Goal: Information Seeking & Learning: Learn about a topic

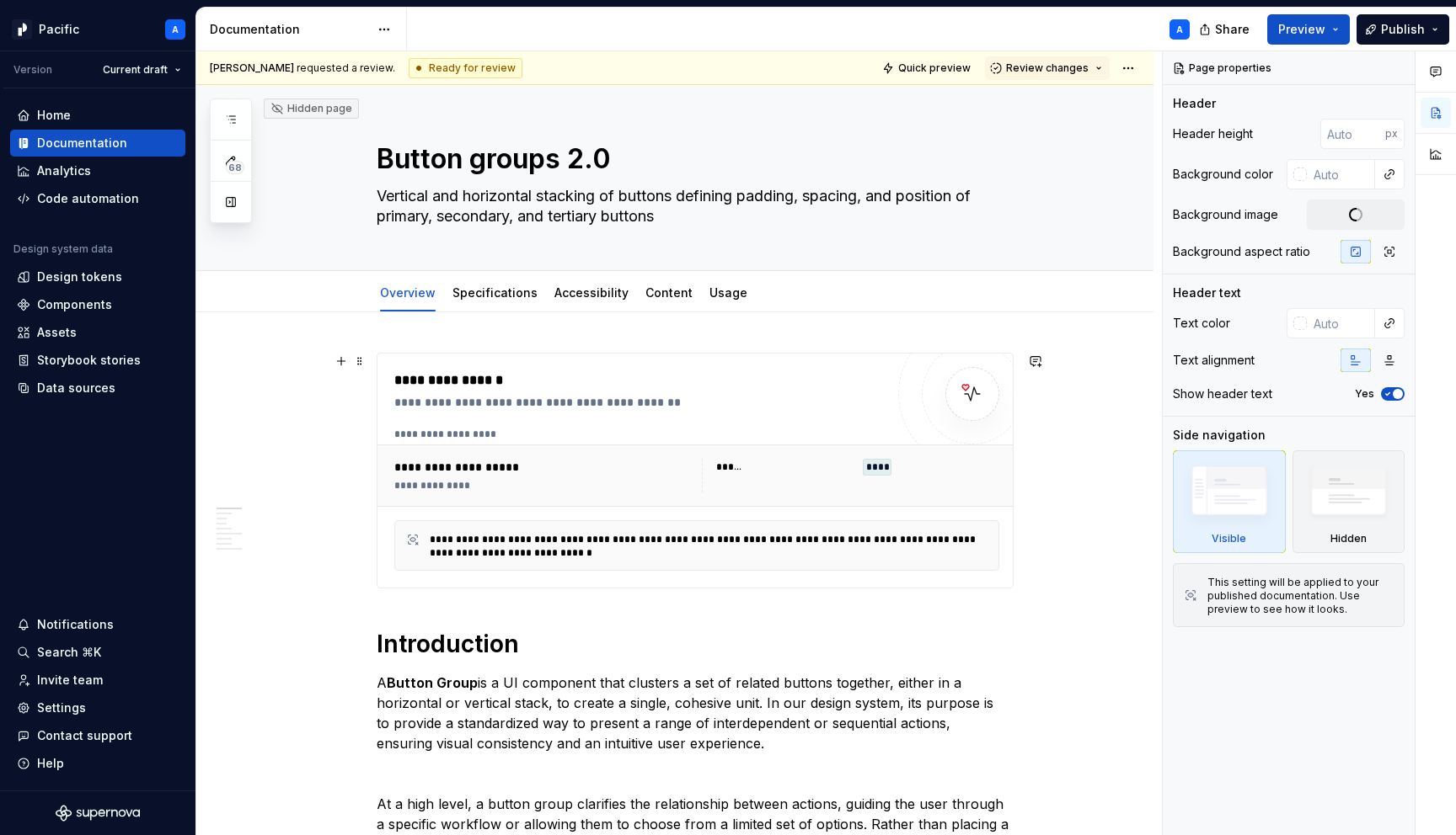
click at [493, 506] on div "**********" at bounding box center [697, 475] width 639 height 62
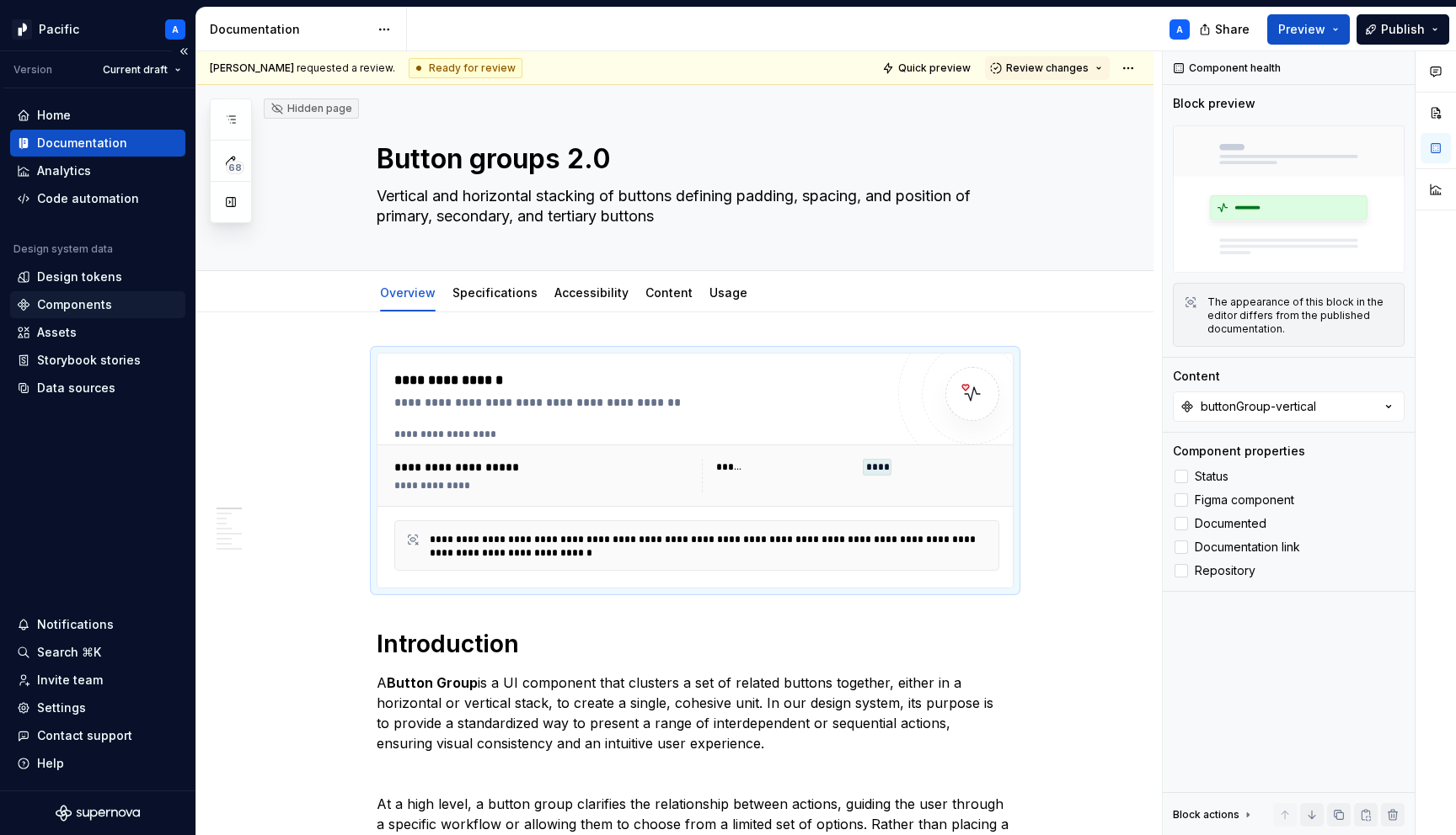
click at [113, 307] on div "Components" at bounding box center [98, 305] width 162 height 17
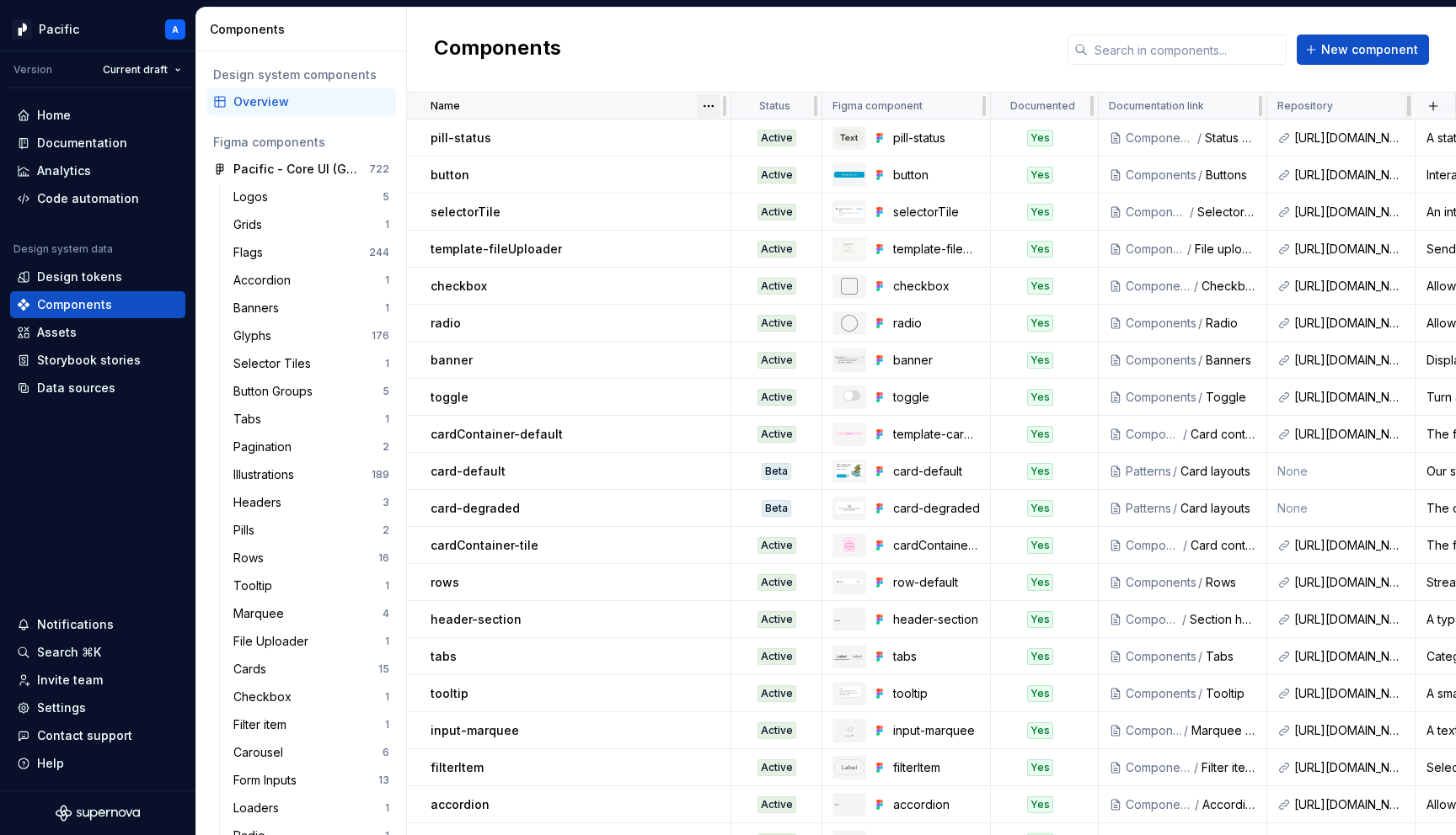
click at [716, 97] on html "Pacific A Version Current draft Home Documentation Analytics Code automation De…" at bounding box center [728, 418] width 1456 height 835
click at [739, 134] on div "Sort ascending" at bounding box center [782, 139] width 110 height 17
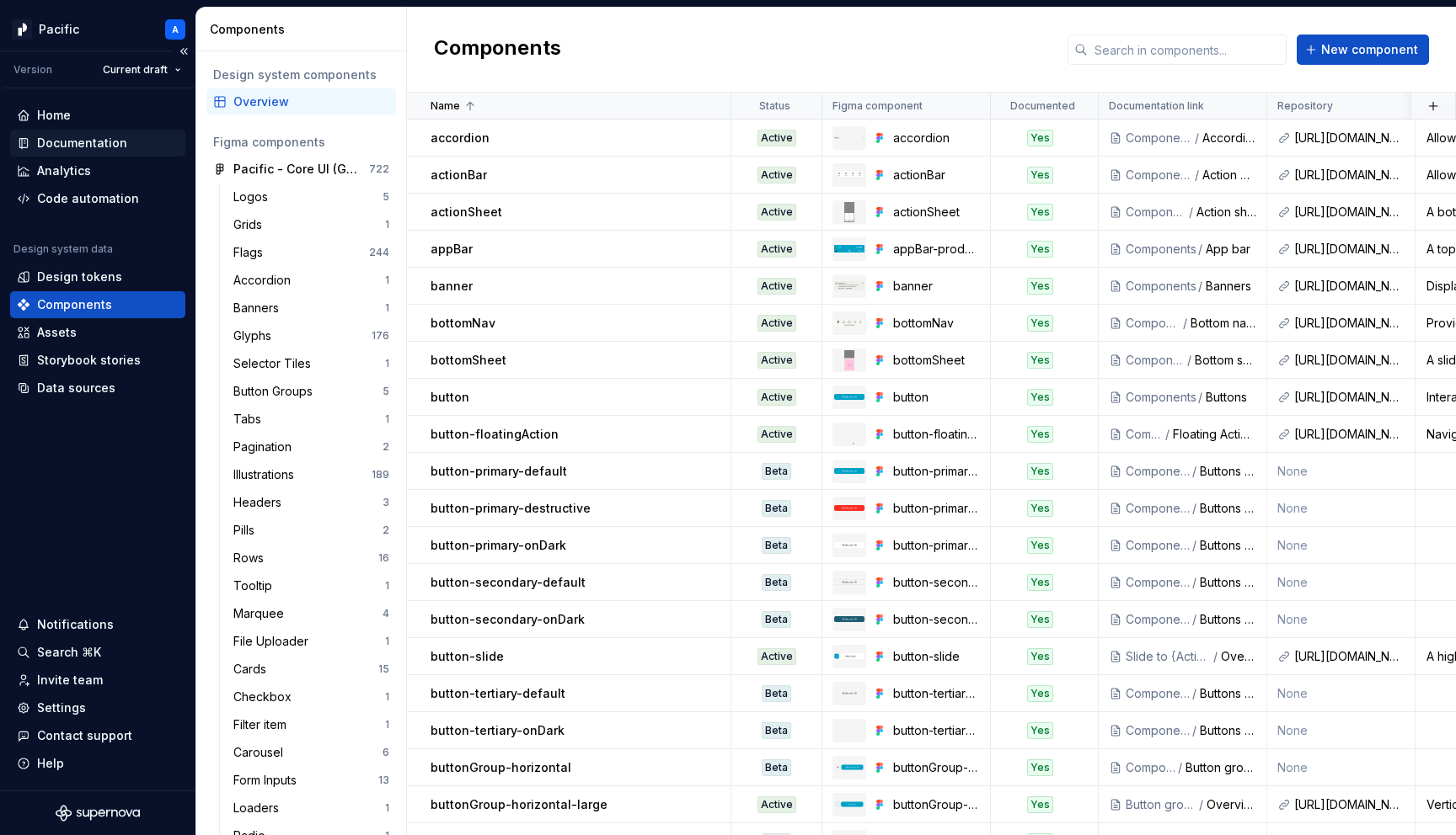
click at [75, 134] on div "Documentation" at bounding box center [82, 143] width 91 height 17
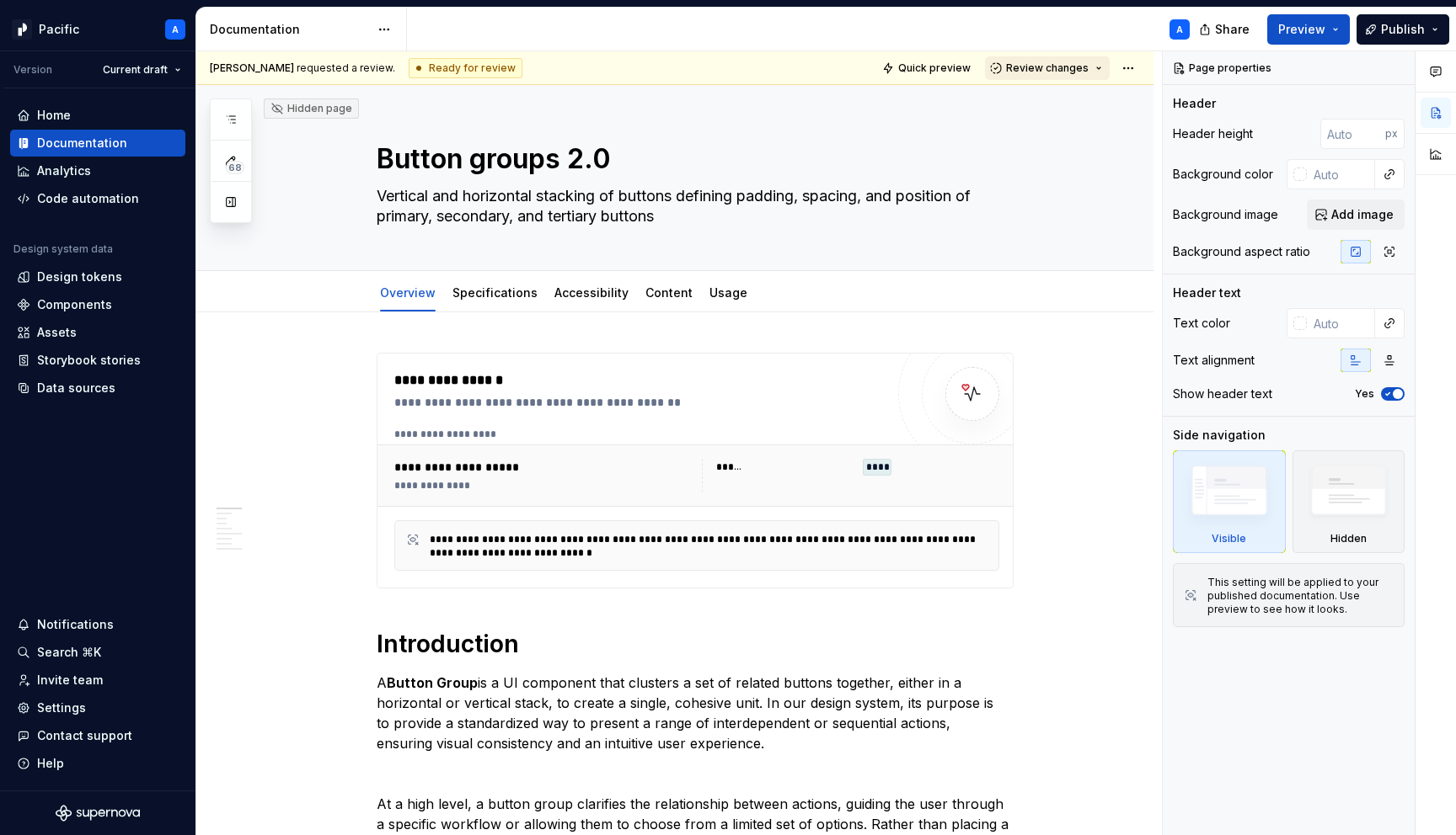
click at [1103, 67] on button "Review changes" at bounding box center [1047, 68] width 125 height 24
click at [943, 70] on span "Quick preview" at bounding box center [934, 68] width 72 height 13
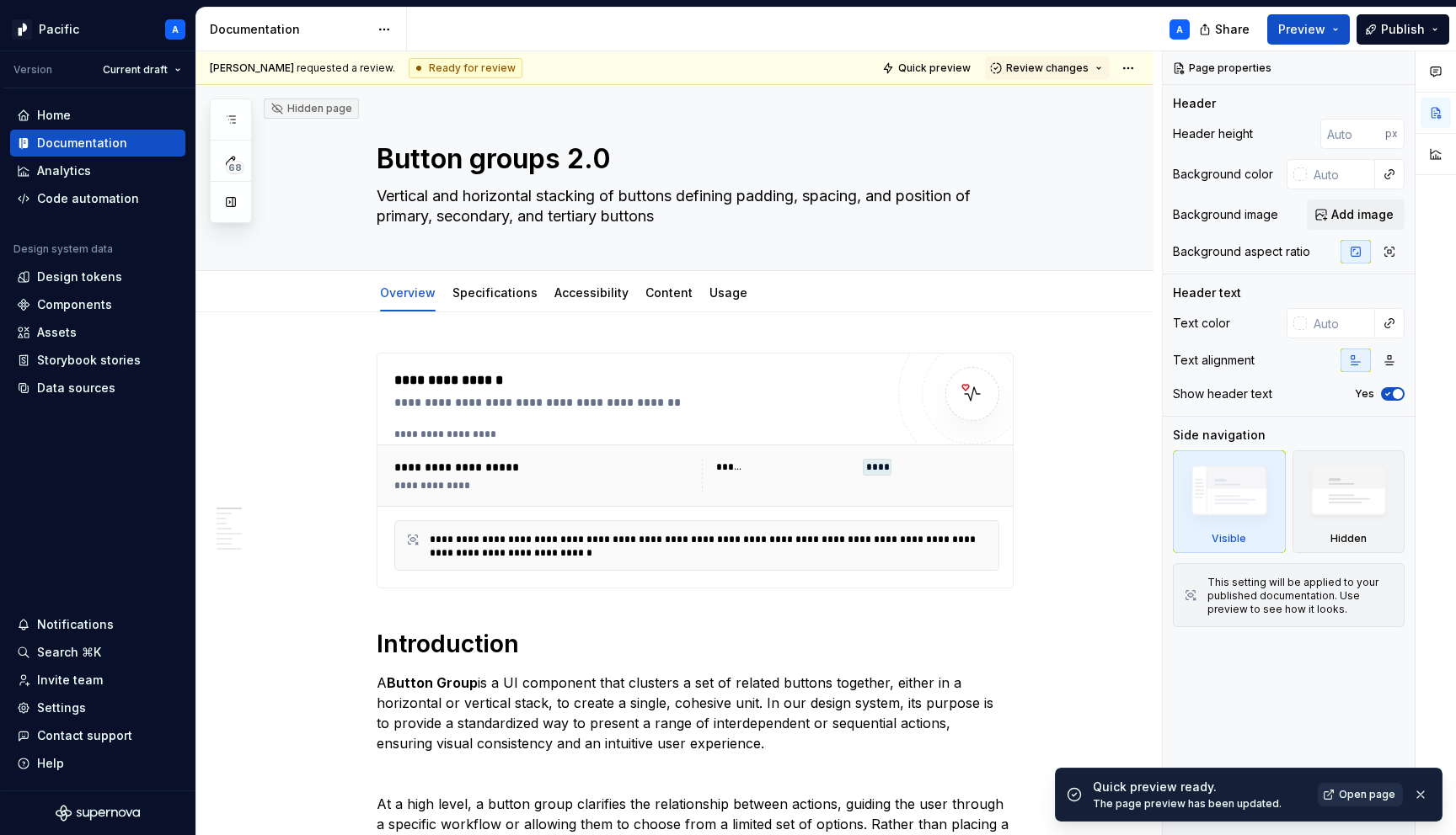
click at [1349, 791] on span "Open page" at bounding box center [1366, 795] width 56 height 13
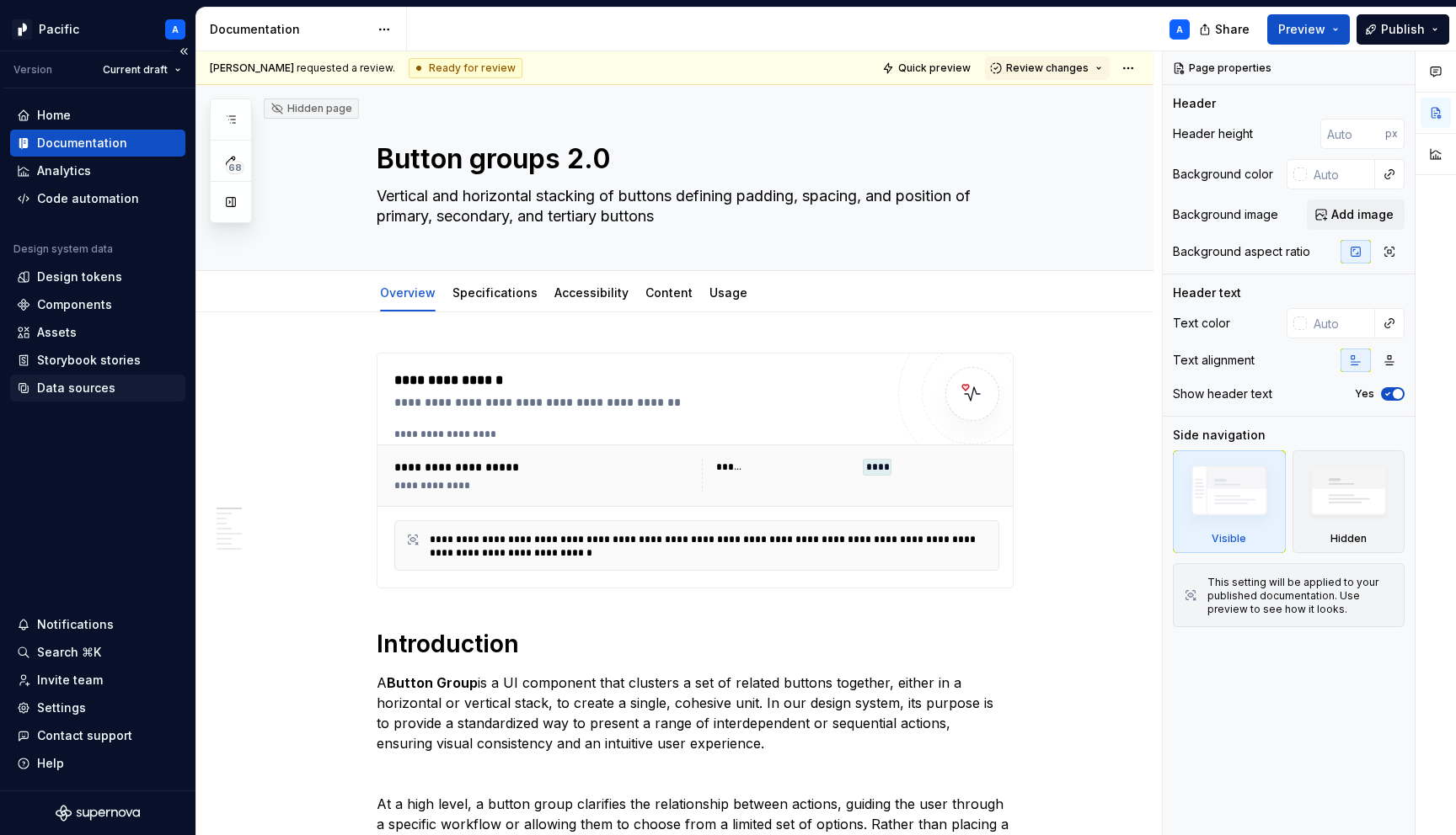
click at [97, 398] on div "Data sources" at bounding box center [98, 388] width 175 height 27
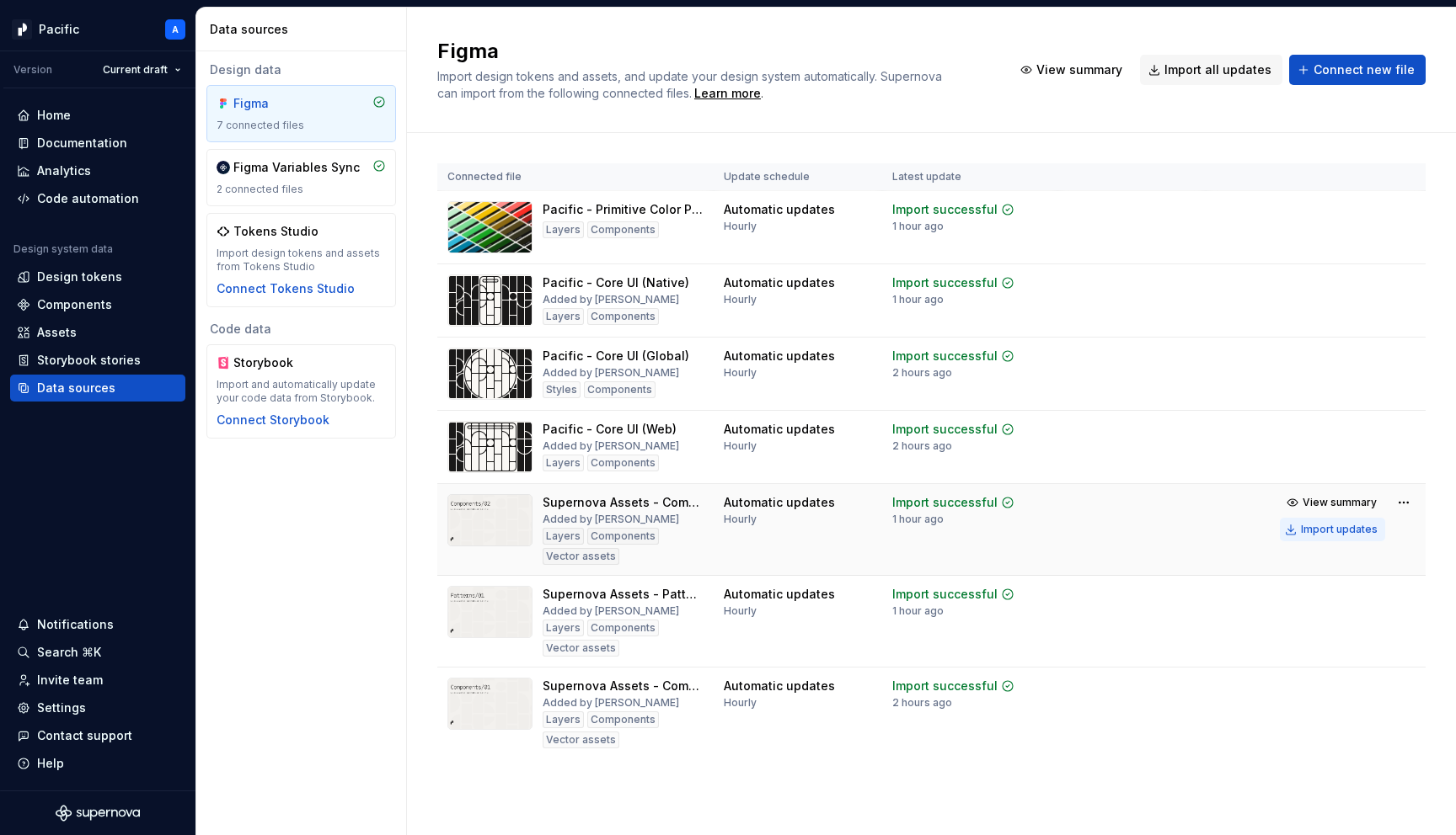
click at [1346, 535] on div "Import updates" at bounding box center [1339, 530] width 76 height 13
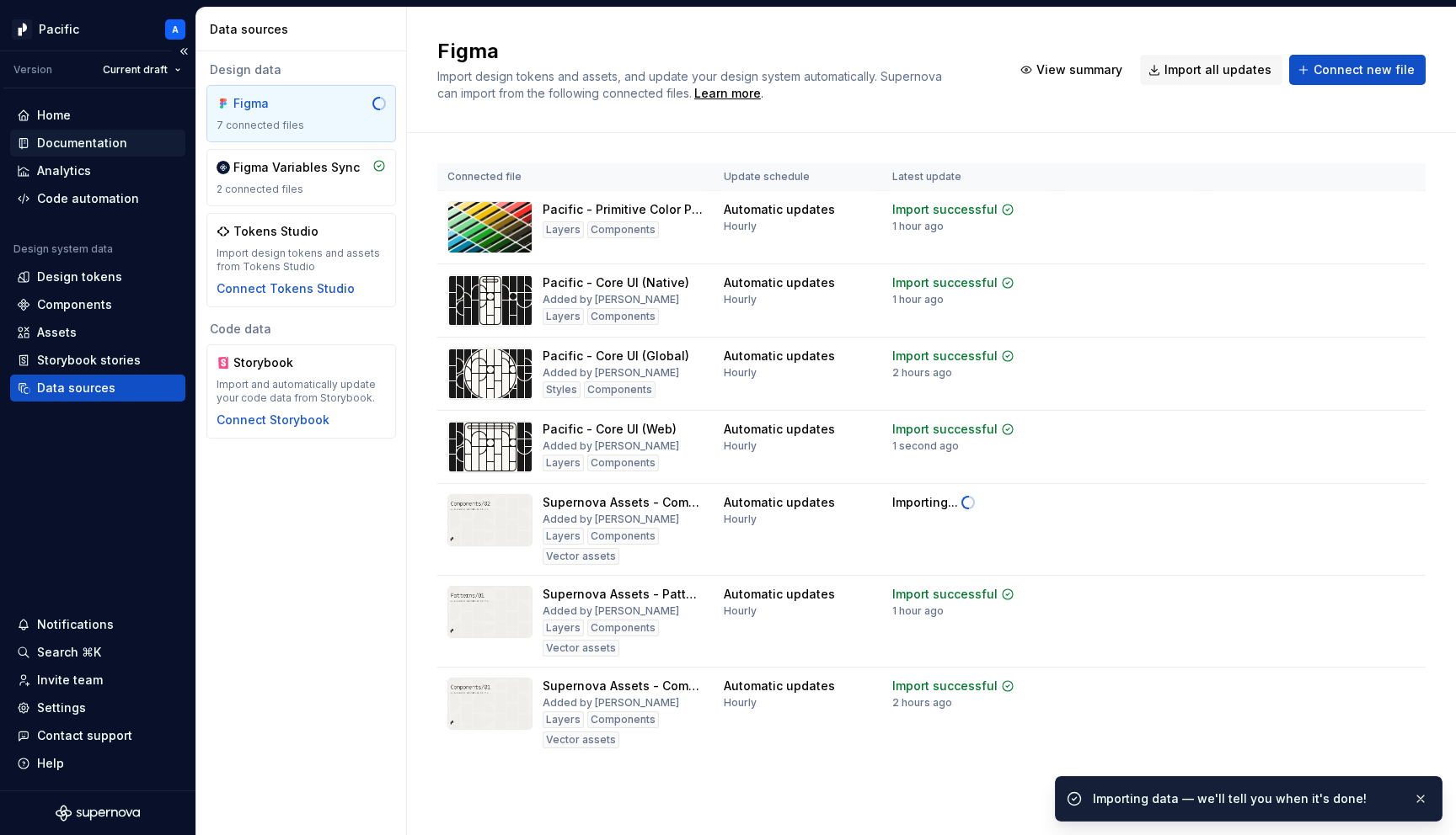
click at [105, 130] on div "Documentation" at bounding box center [98, 143] width 175 height 27
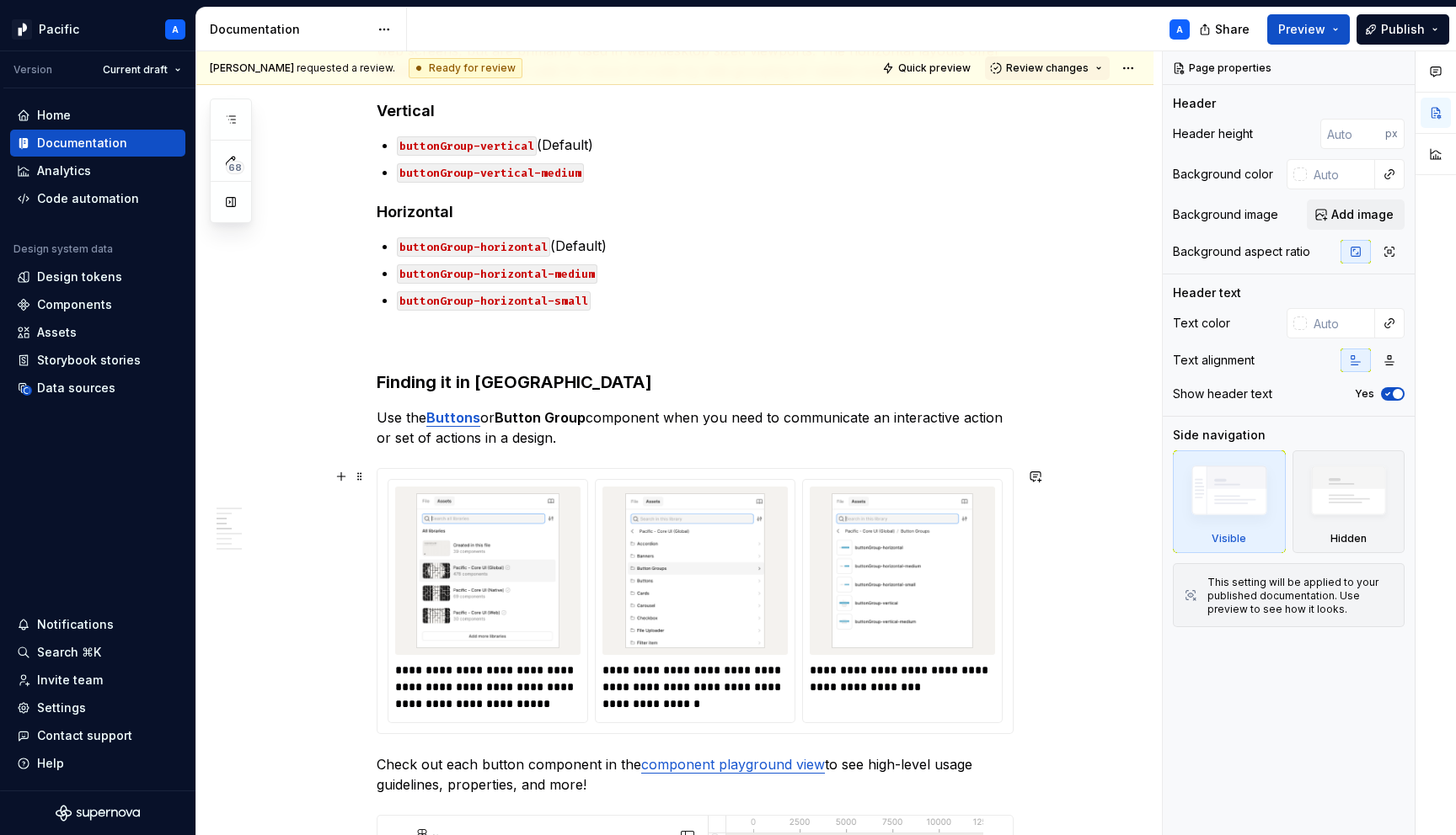
scroll to position [1500, 0]
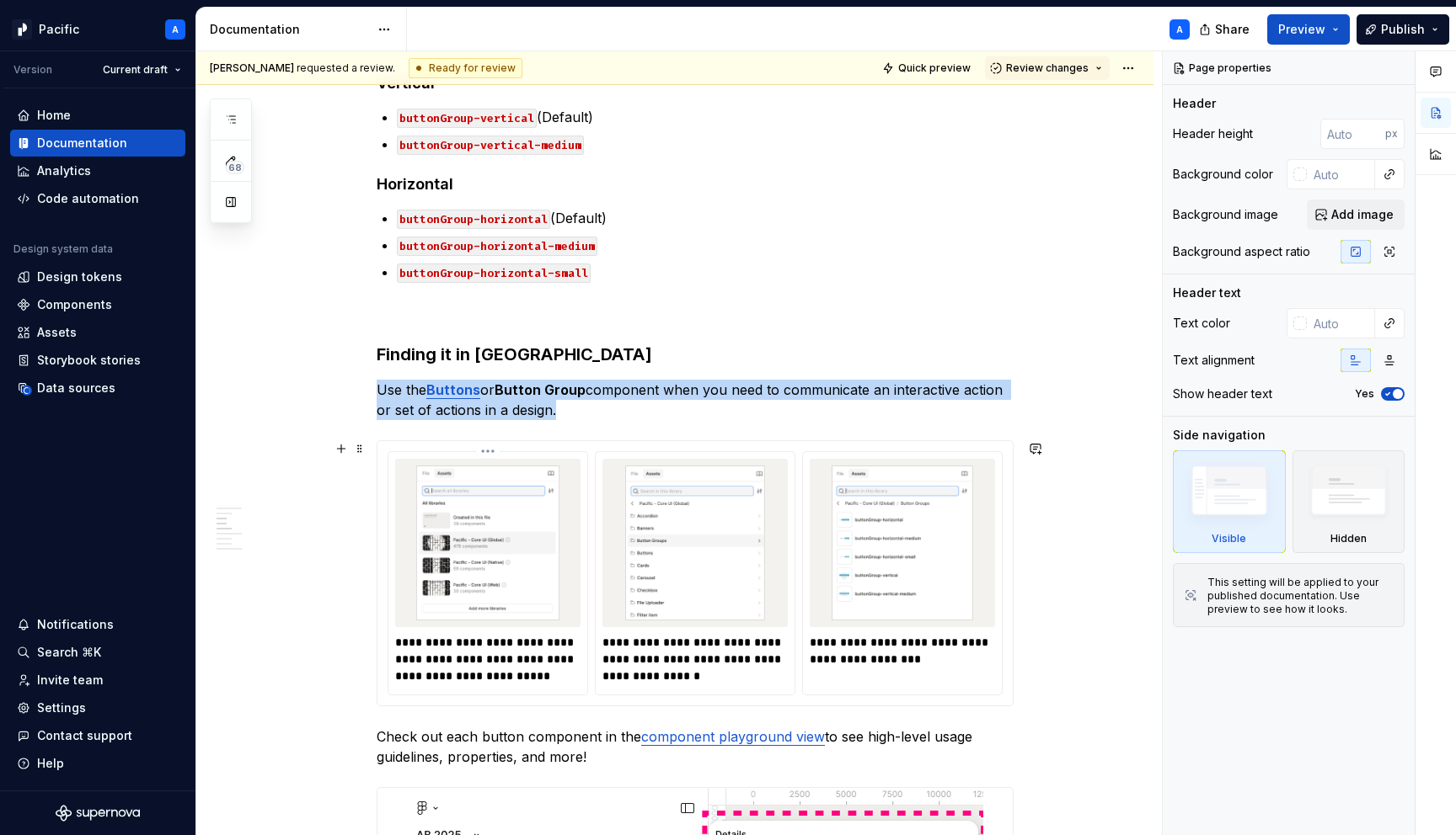
click at [504, 574] on img at bounding box center [487, 543] width 172 height 155
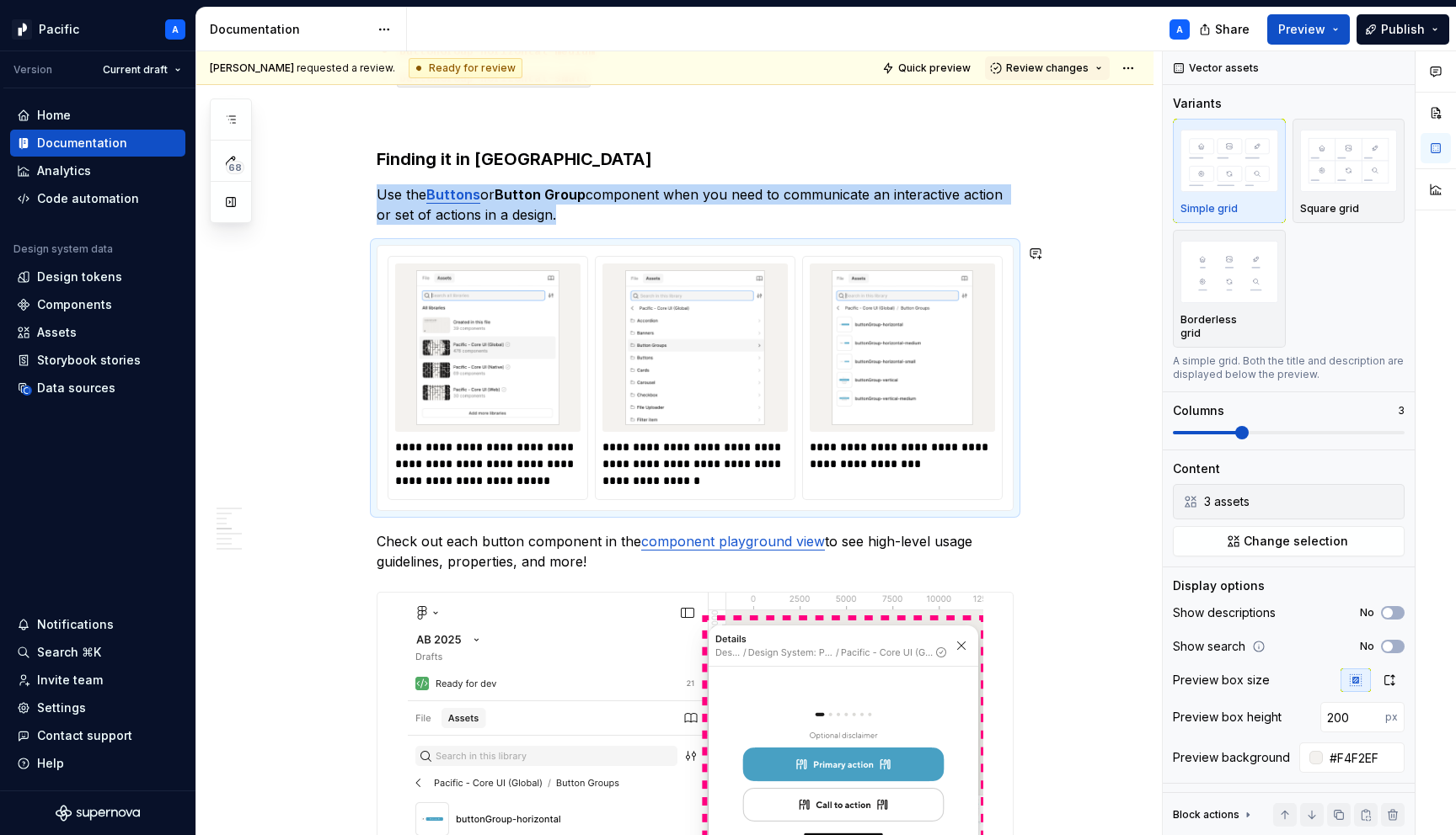
scroll to position [1698, 0]
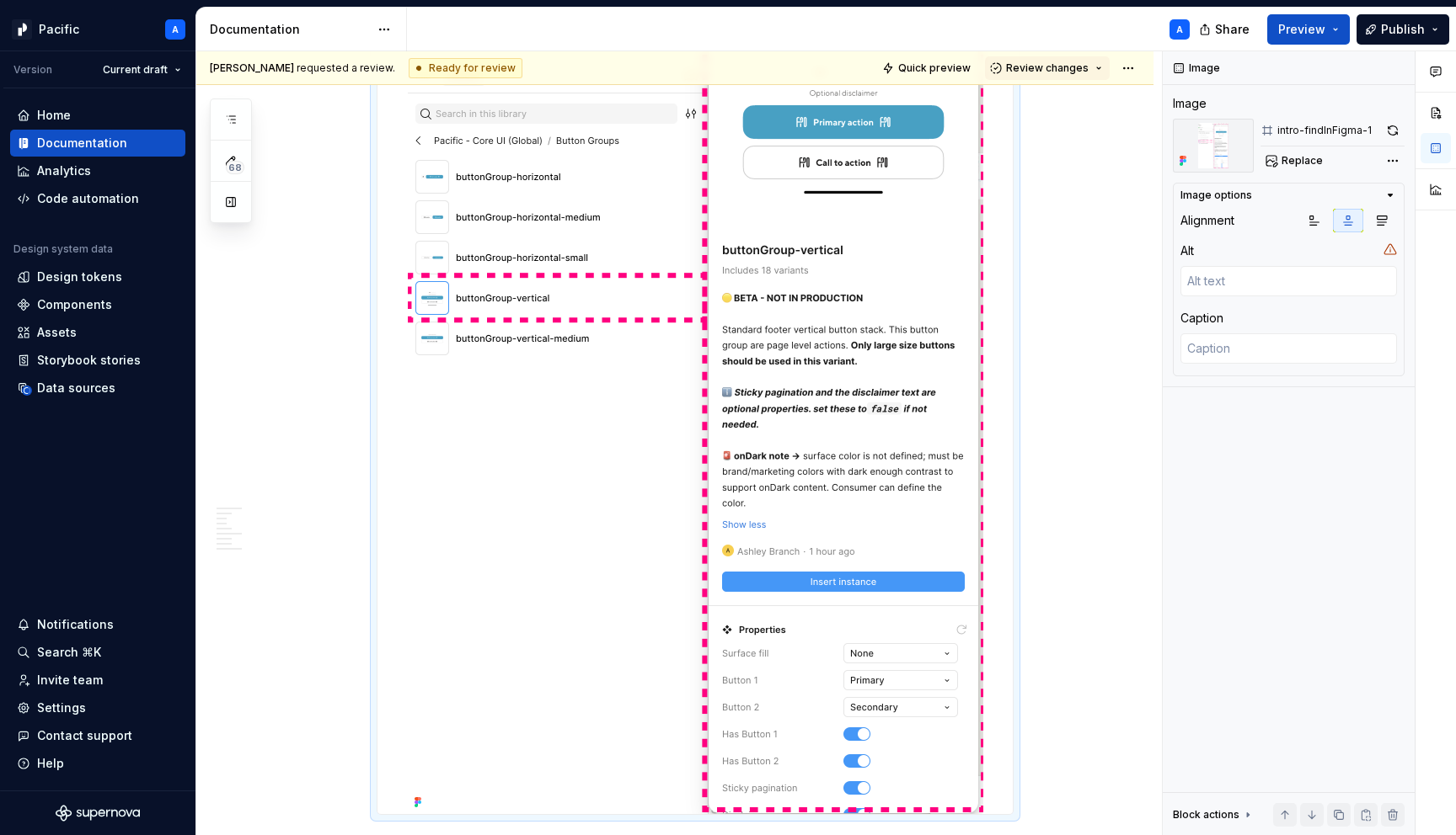
scroll to position [2338, 0]
click at [110, 383] on div "Data sources" at bounding box center [76, 388] width 78 height 17
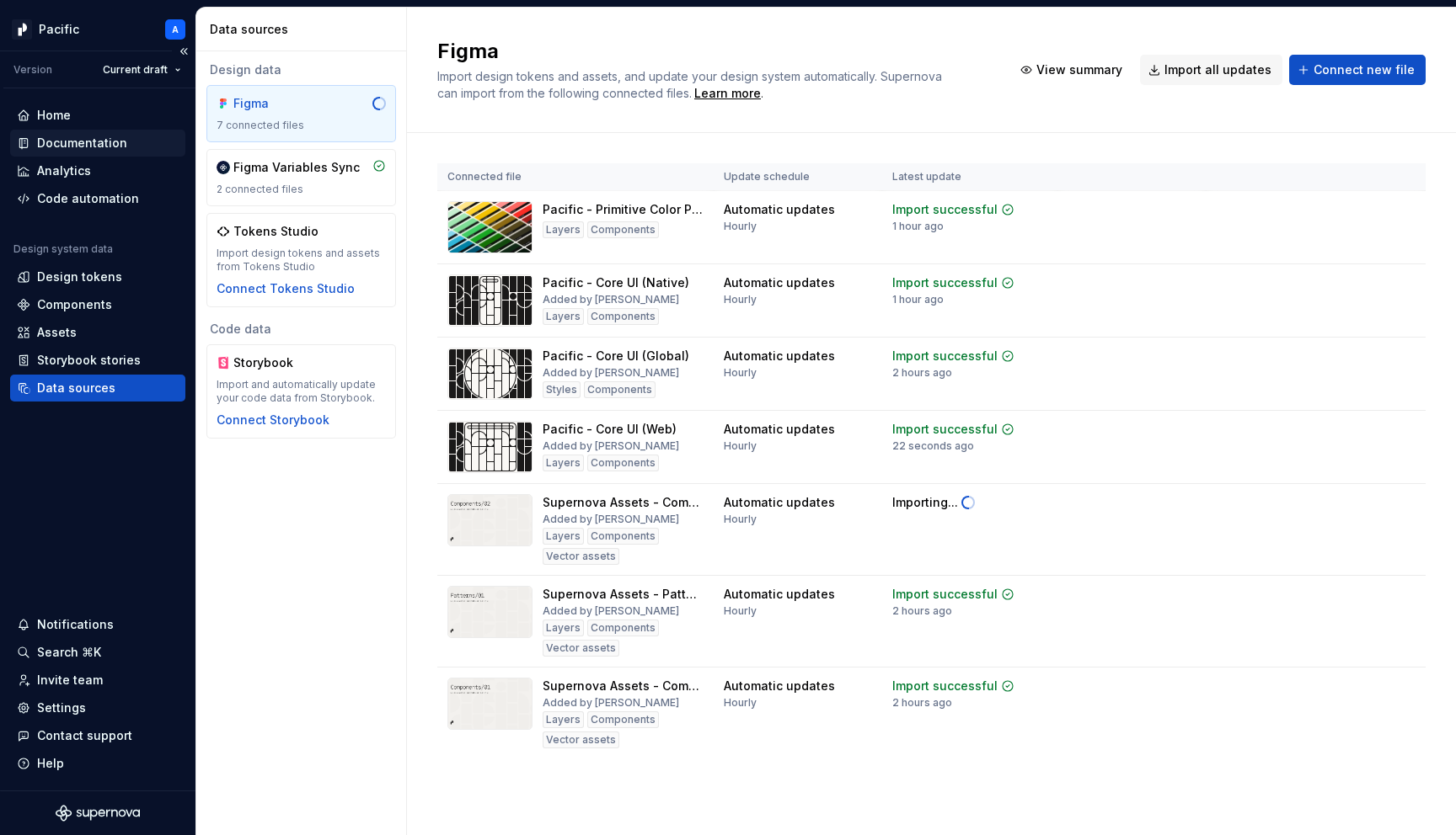
click at [89, 139] on div "Documentation" at bounding box center [82, 143] width 91 height 17
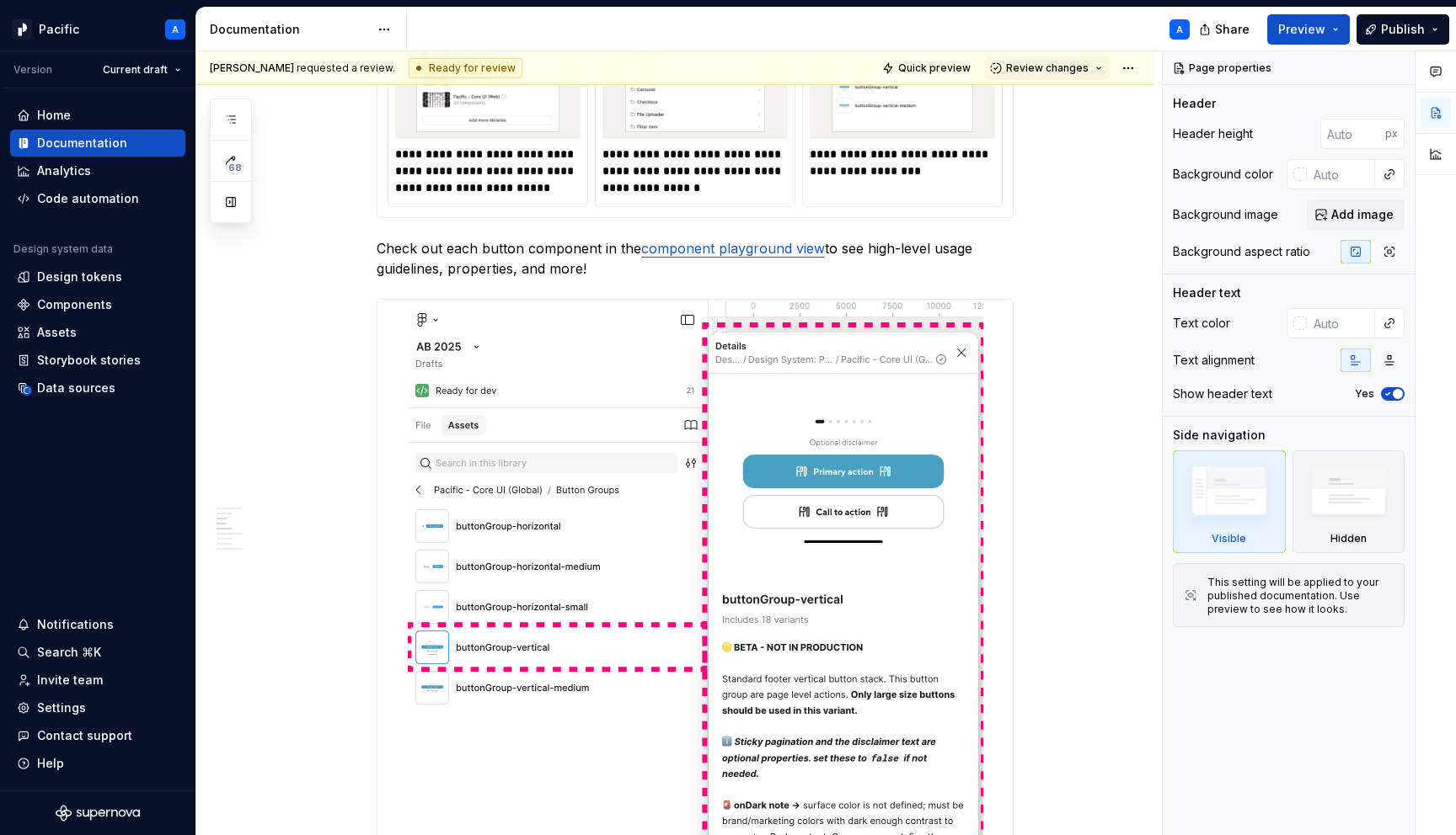
scroll to position [2100, 0]
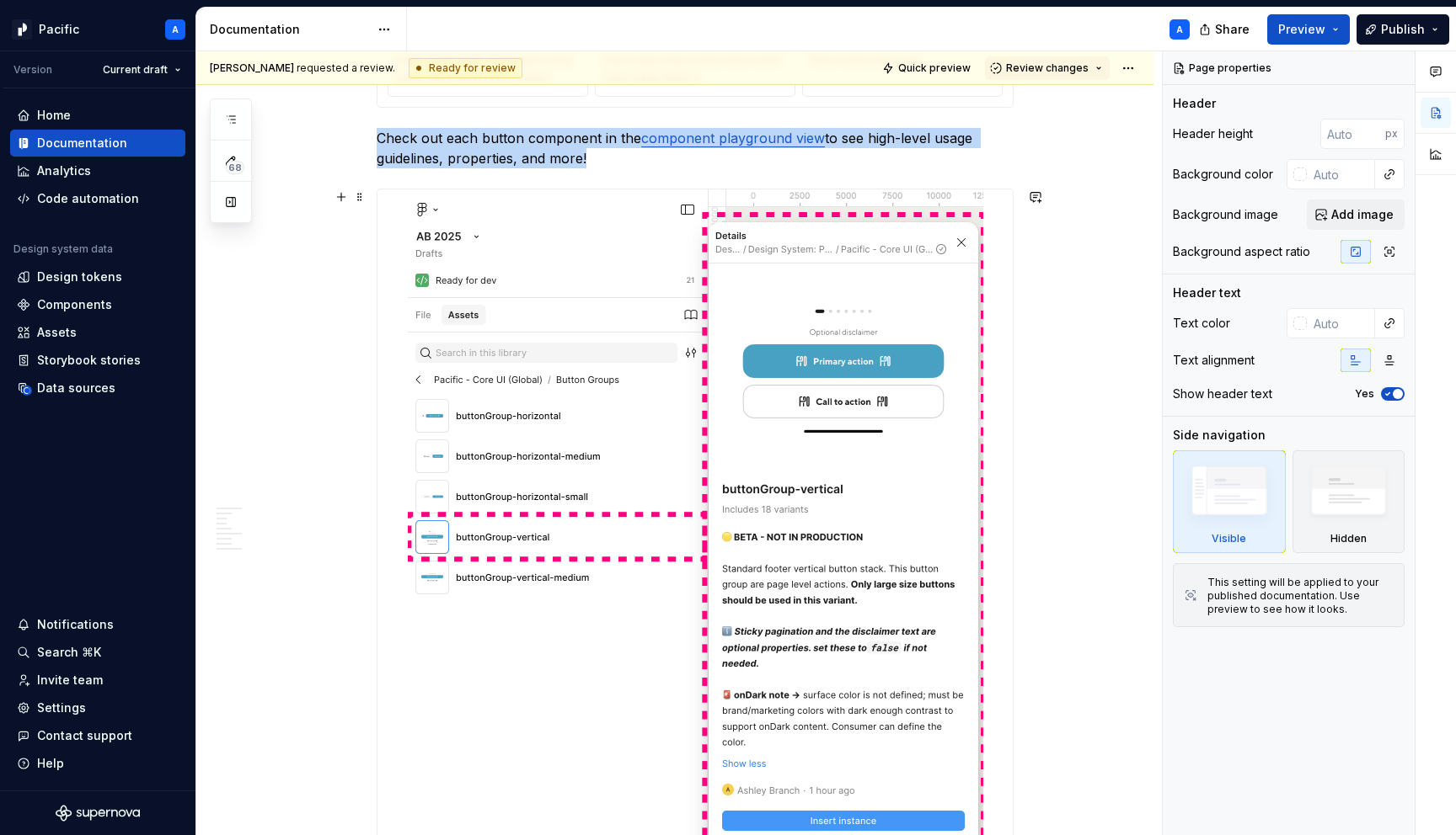
click at [462, 579] on img at bounding box center [695, 621] width 575 height 864
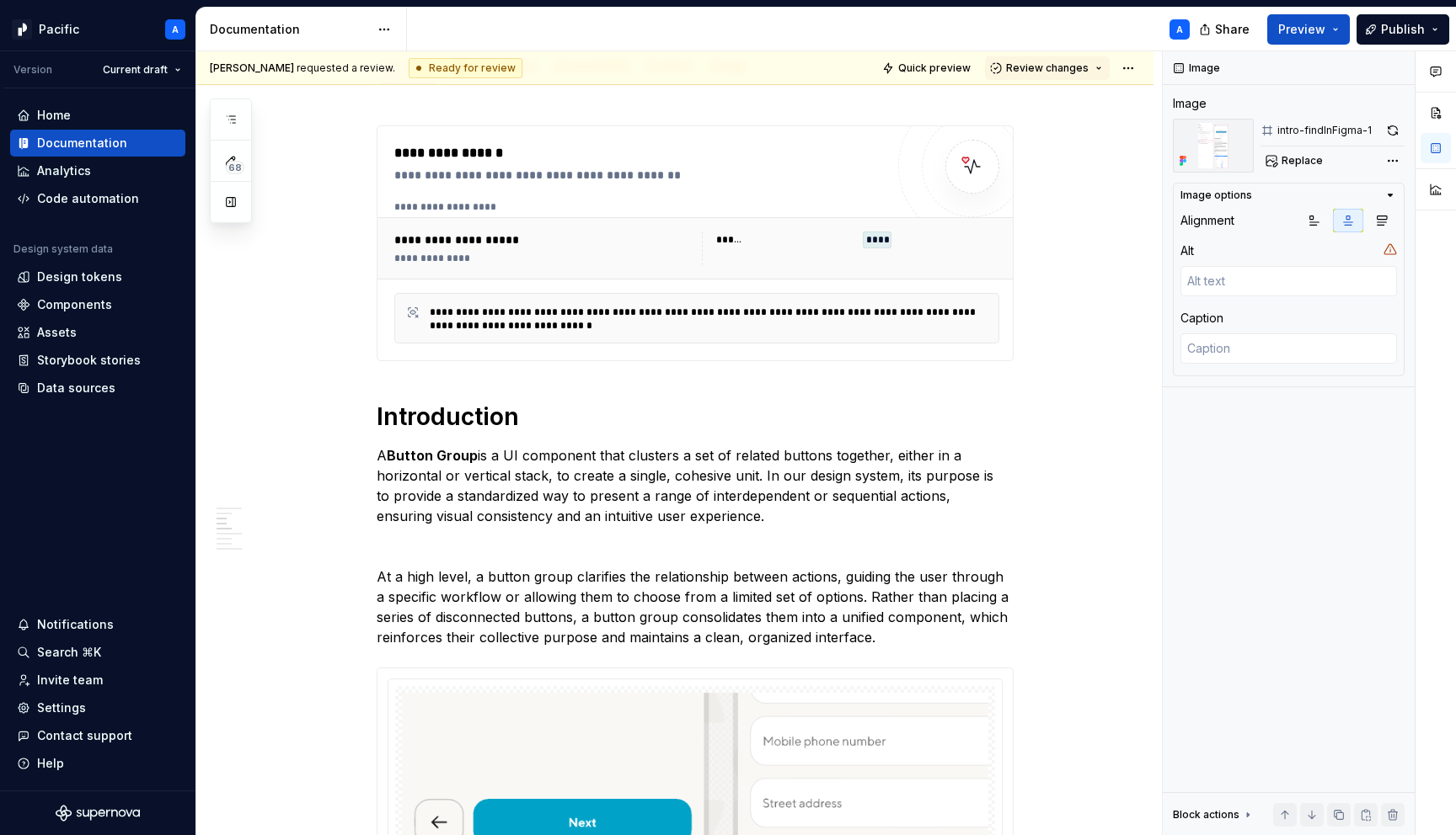
scroll to position [0, 0]
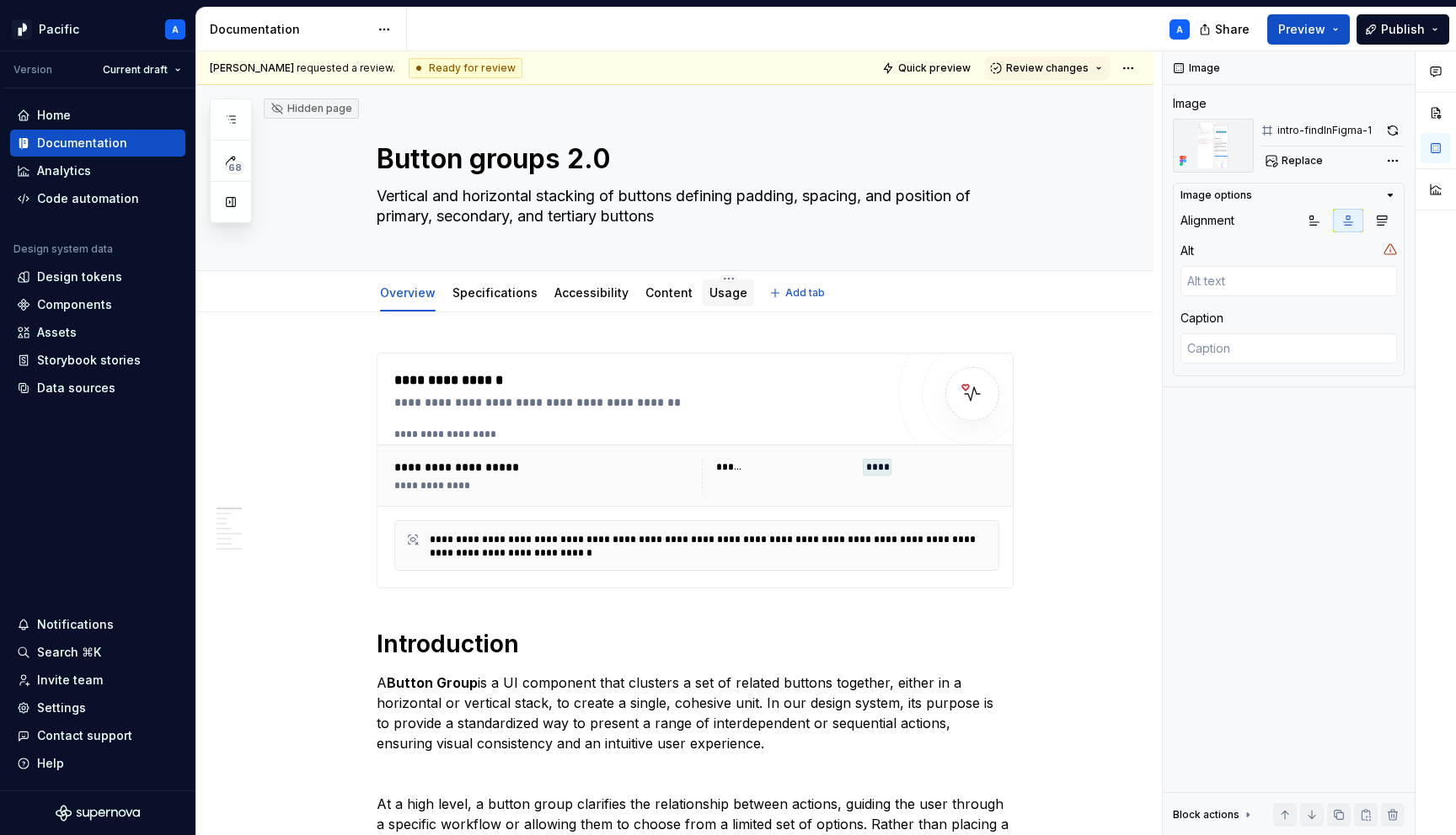
click at [725, 288] on link "Usage" at bounding box center [728, 293] width 38 height 14
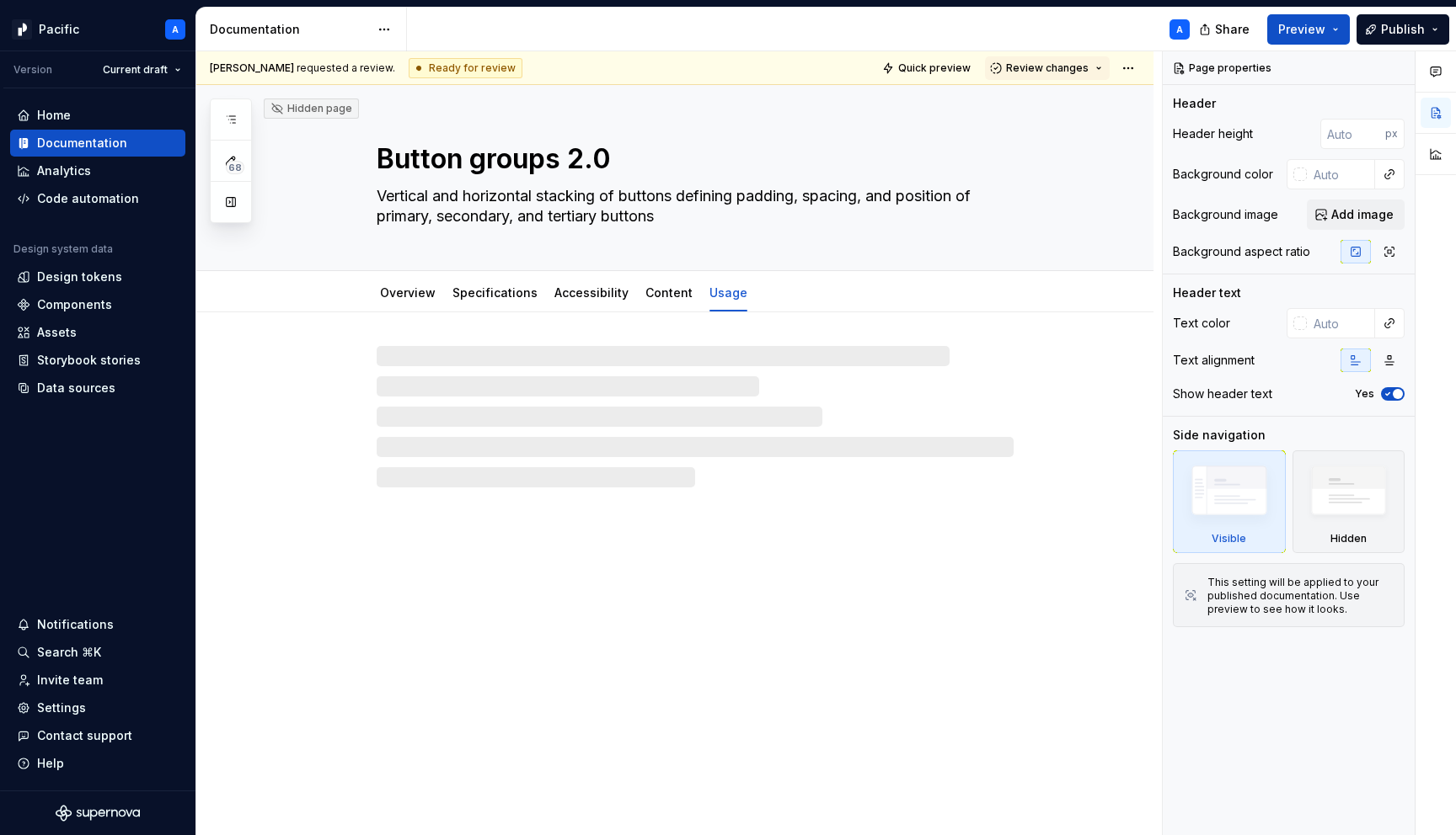
type textarea "*"
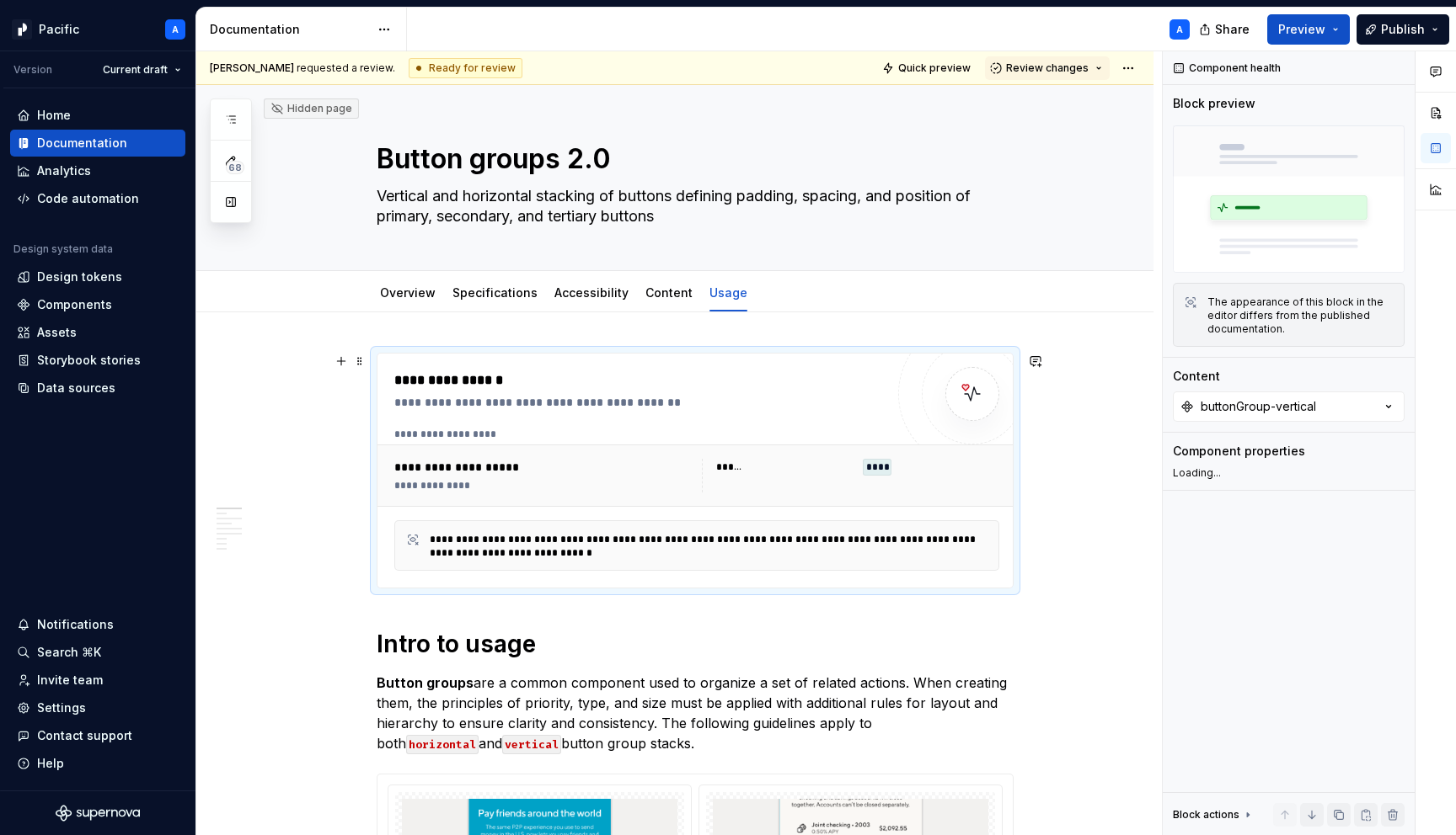
click at [742, 525] on div "**********" at bounding box center [696, 545] width 605 height 51
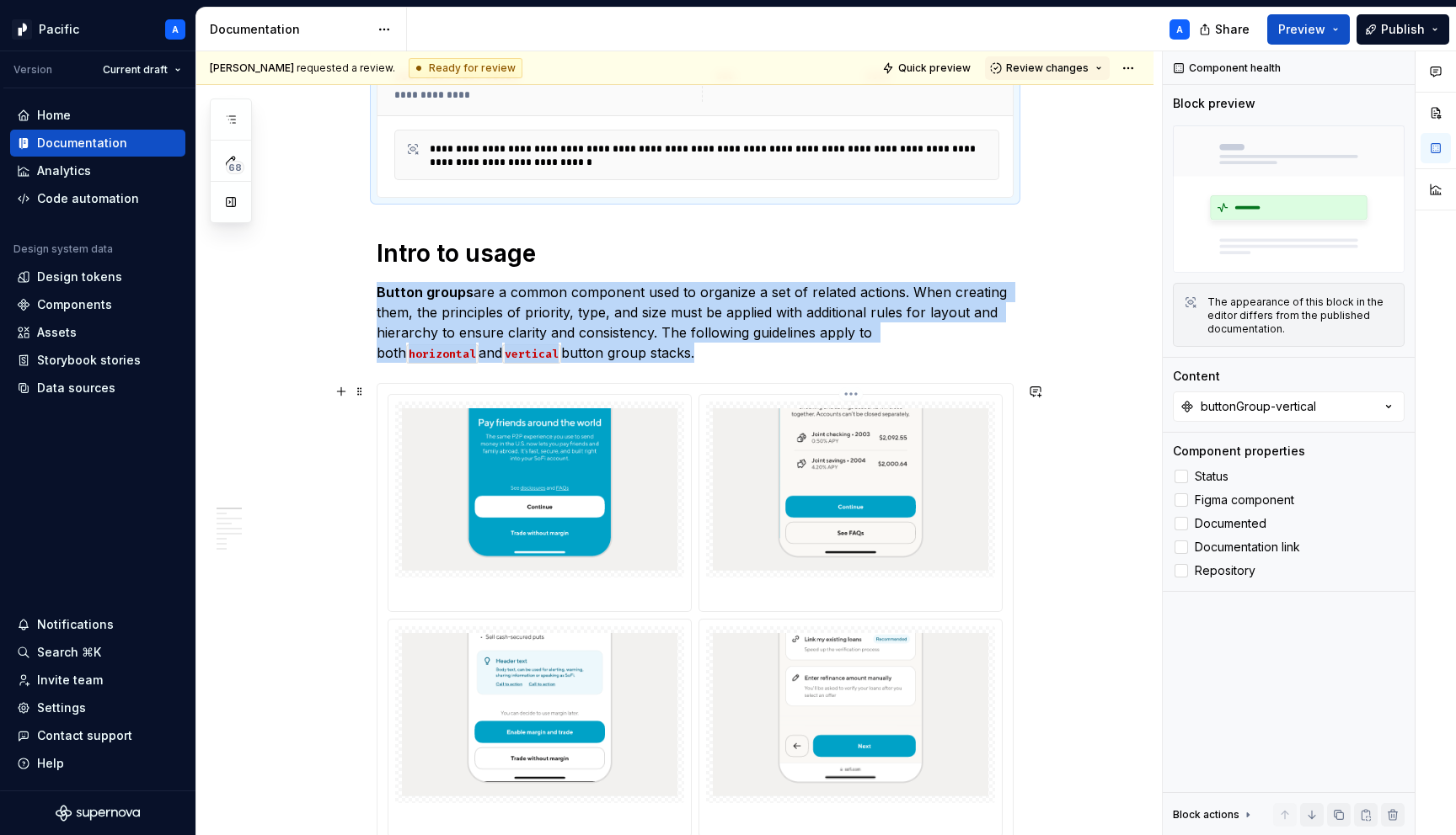
click at [749, 535] on img at bounding box center [850, 490] width 276 height 163
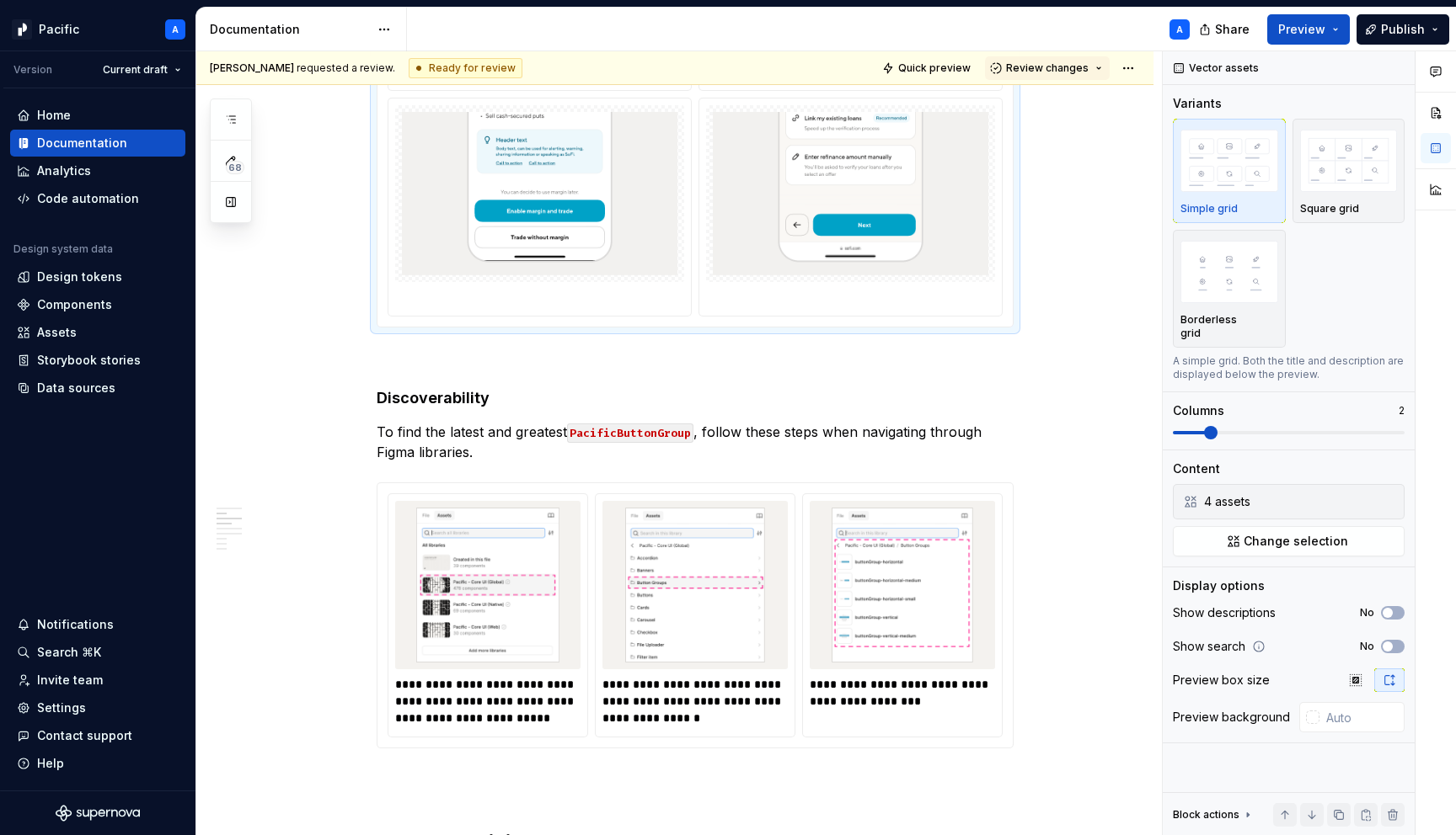
scroll to position [1347, 0]
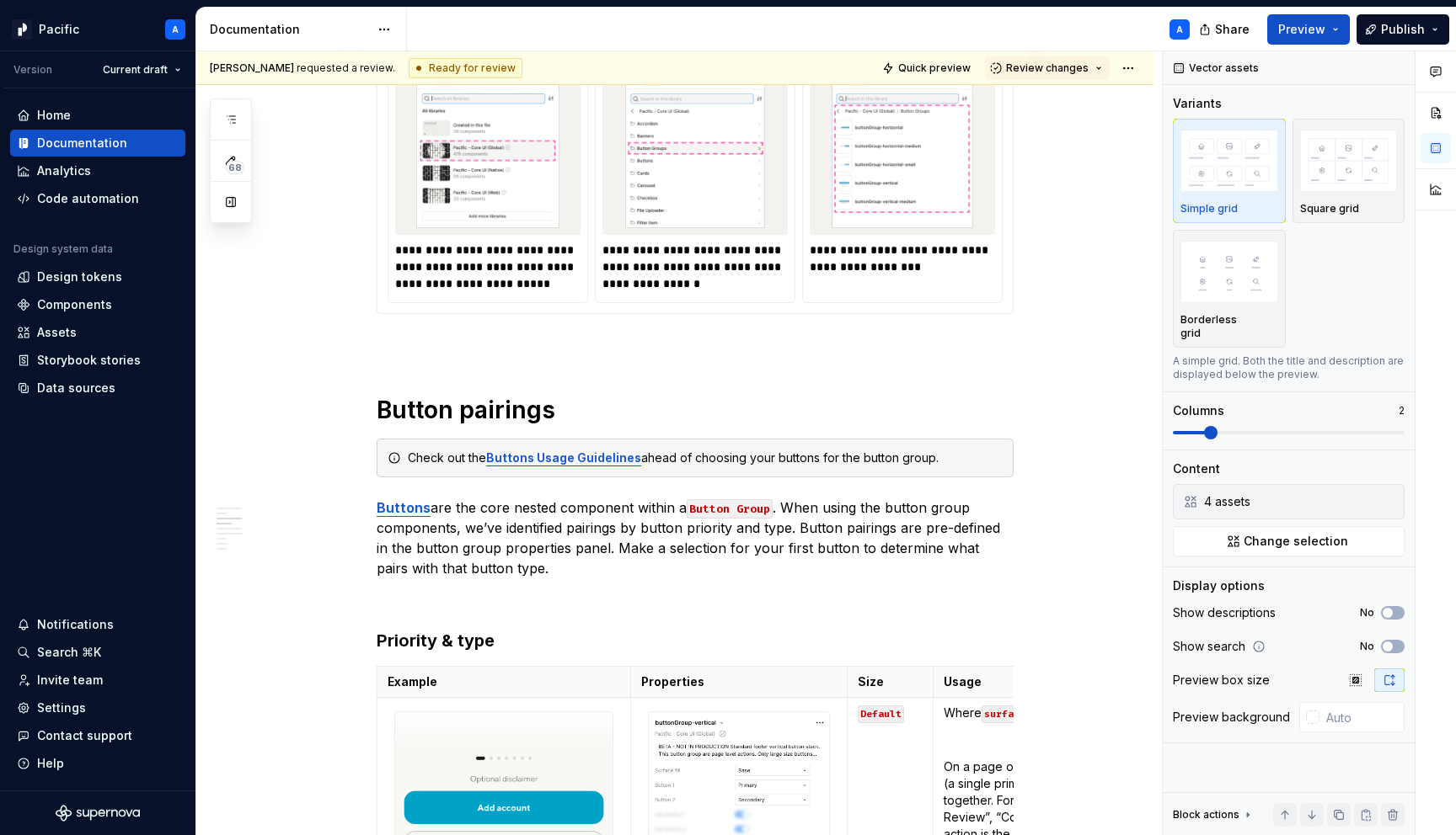
type input "#F4F2EF"
click at [682, 148] on img at bounding box center [695, 151] width 172 height 155
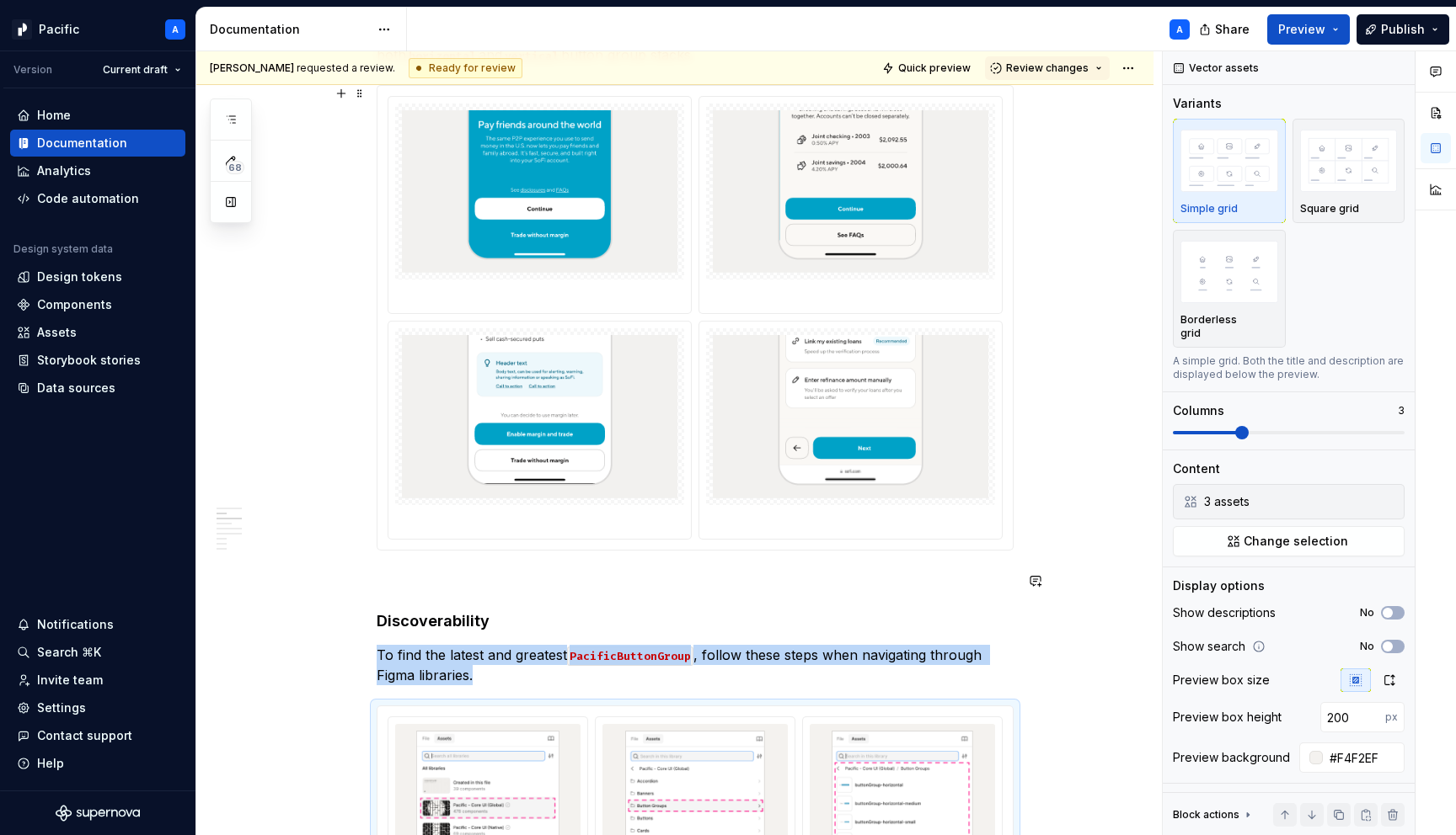
scroll to position [0, 0]
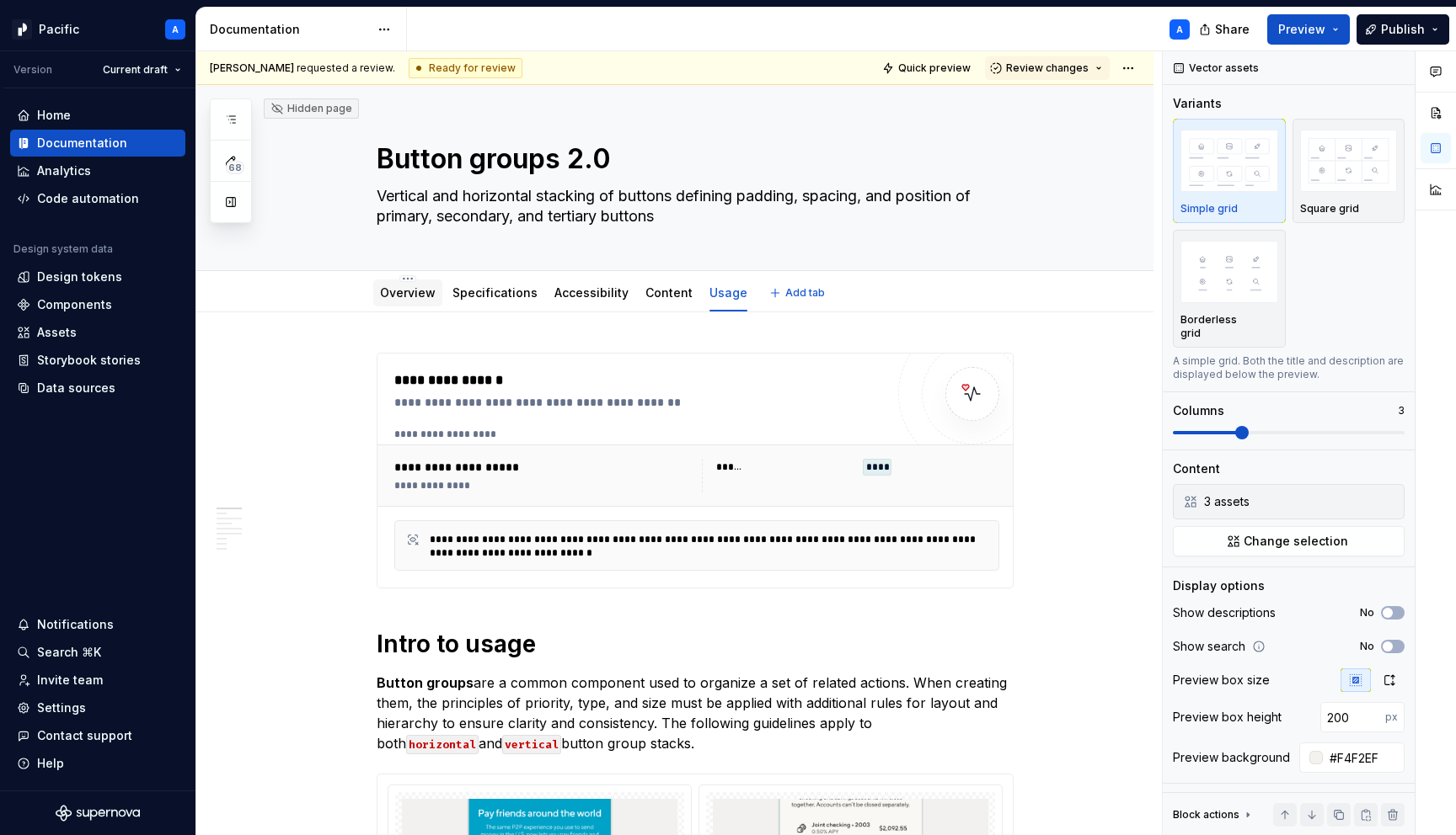
click at [419, 281] on div "Overview" at bounding box center [407, 293] width 69 height 27
click at [429, 295] on link "Overview" at bounding box center [407, 293] width 55 height 14
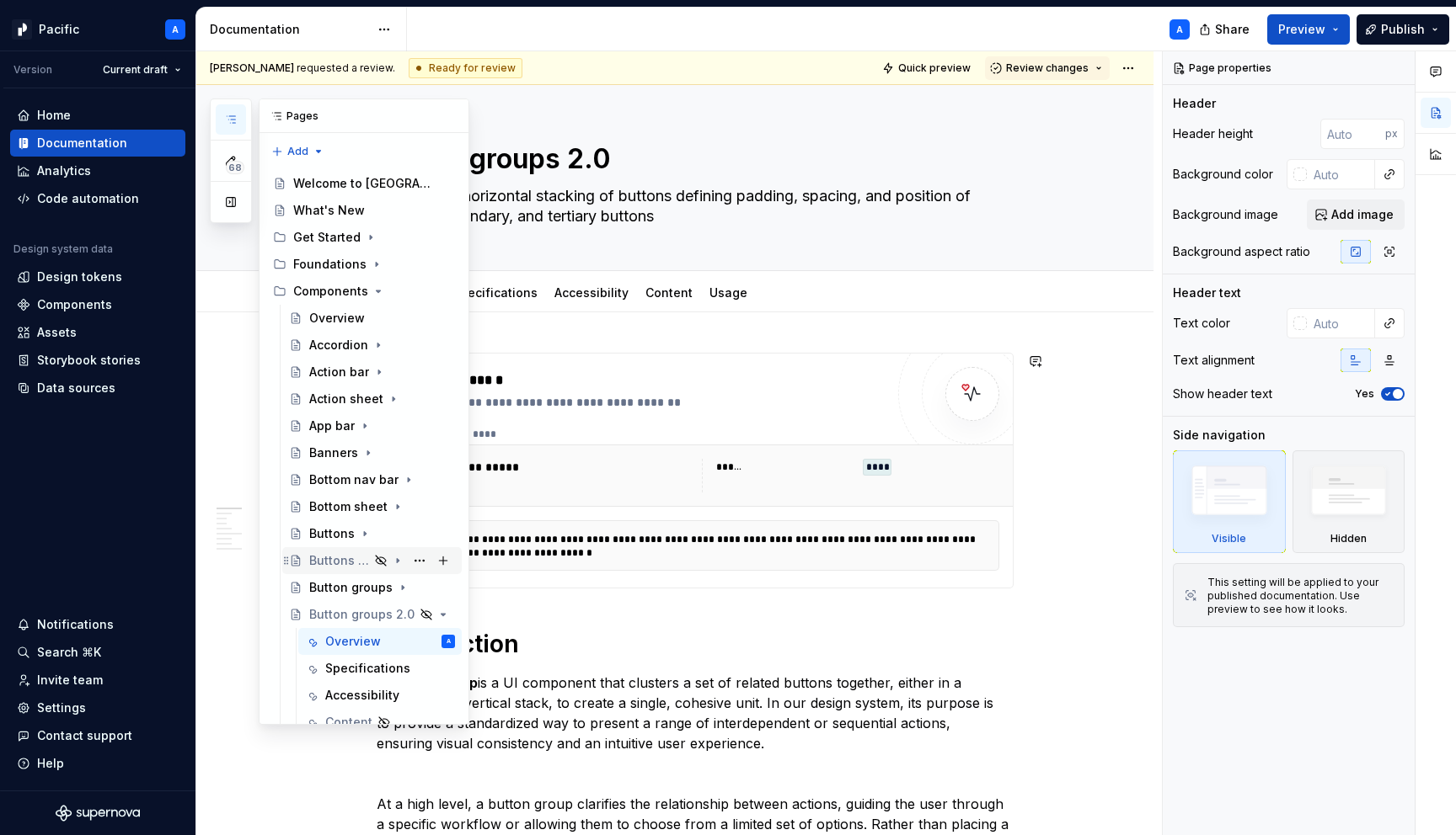
click at [343, 562] on div "Buttons 2.0" at bounding box center [338, 561] width 60 height 17
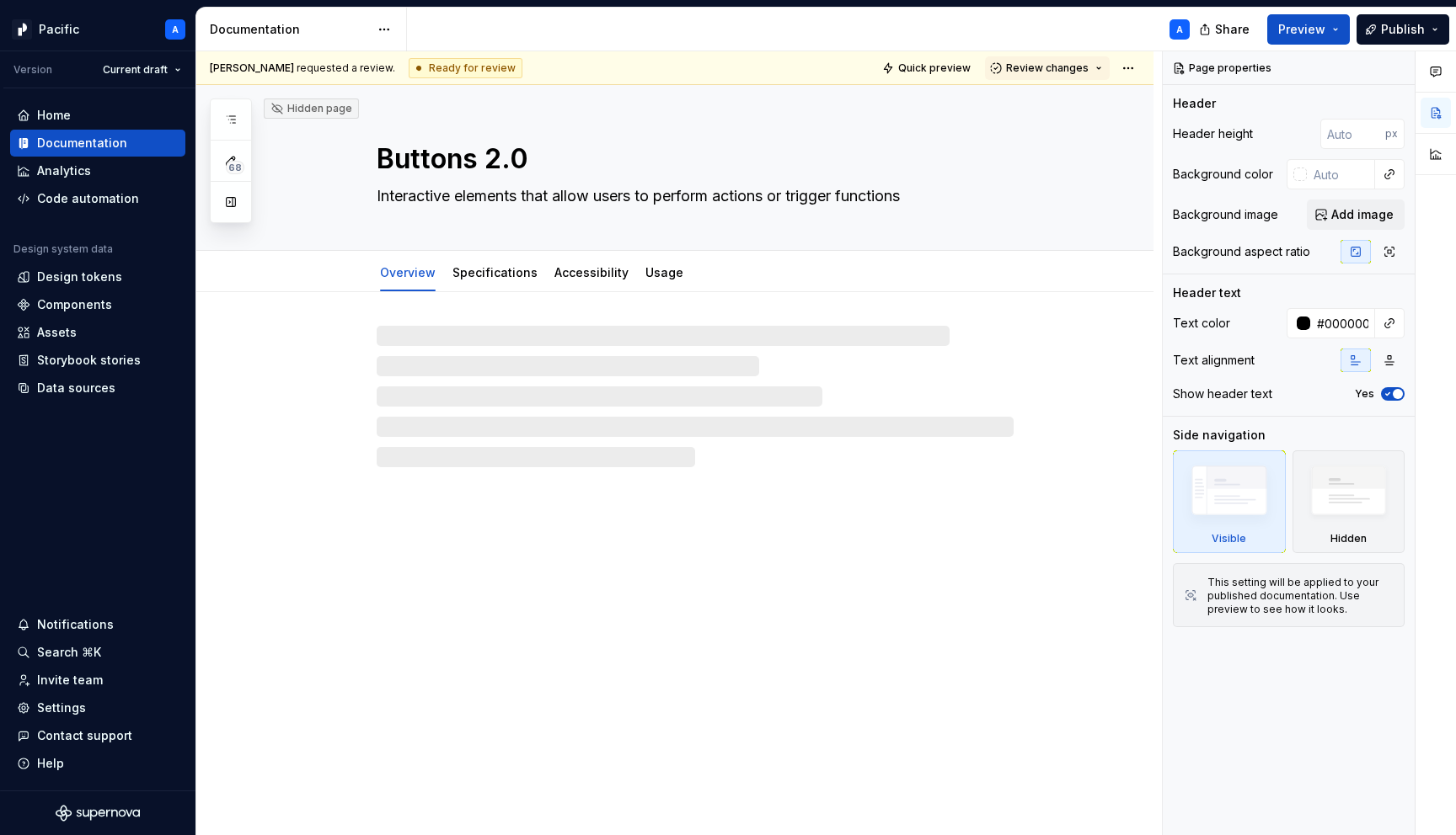
type textarea "*"
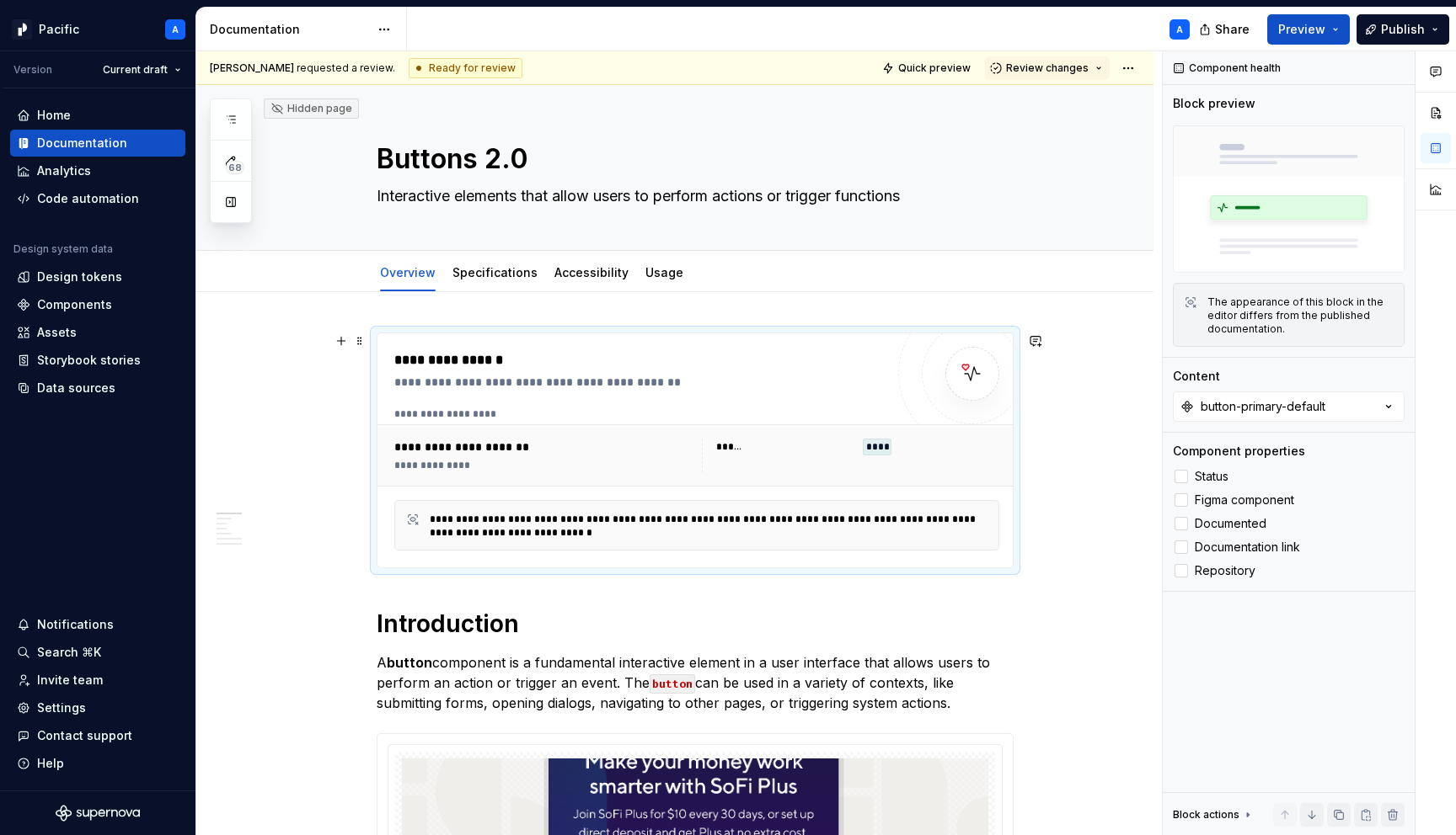
click at [681, 401] on div "**********" at bounding box center [639, 451] width 490 height 200
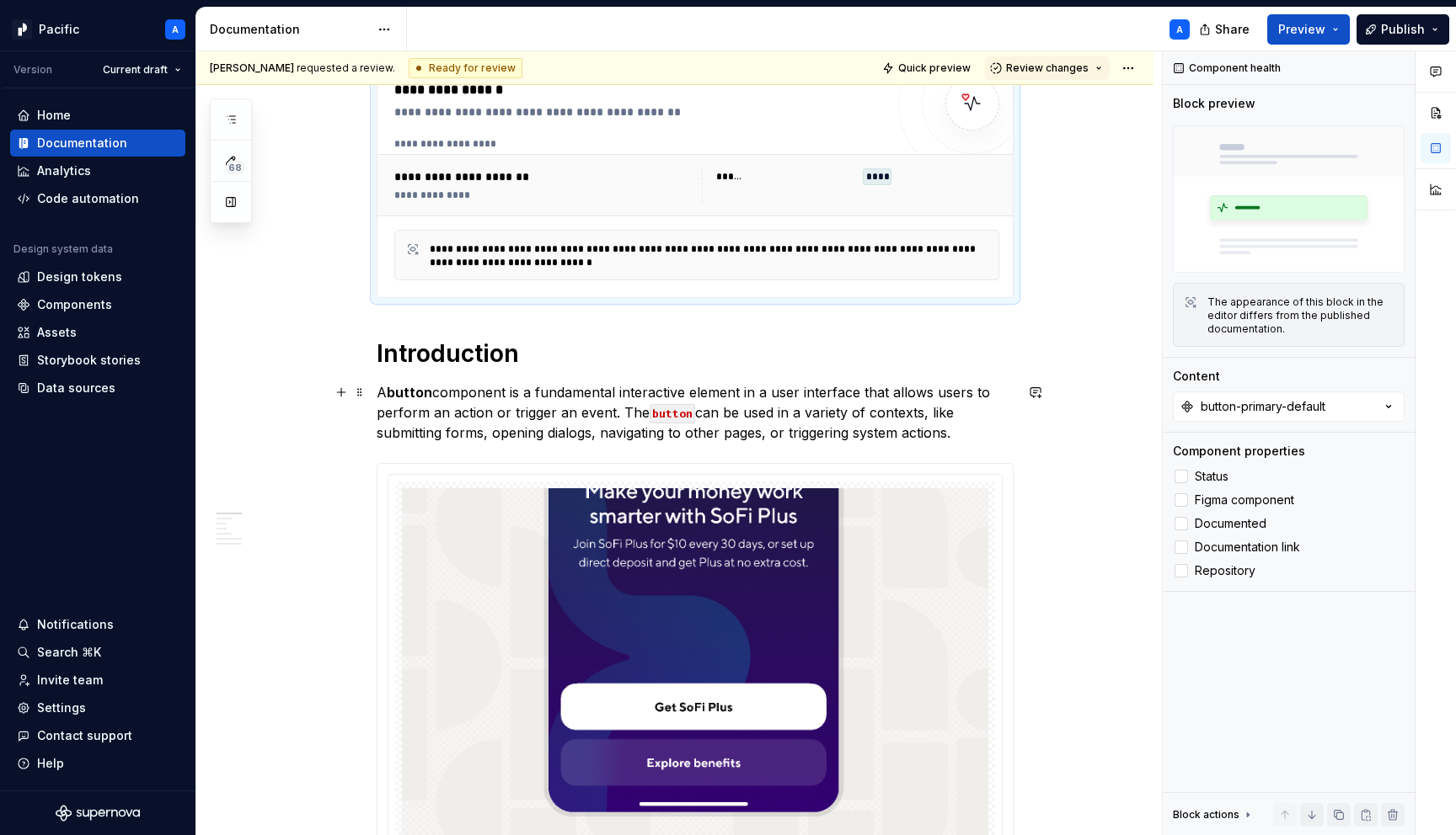
scroll to position [295, 0]
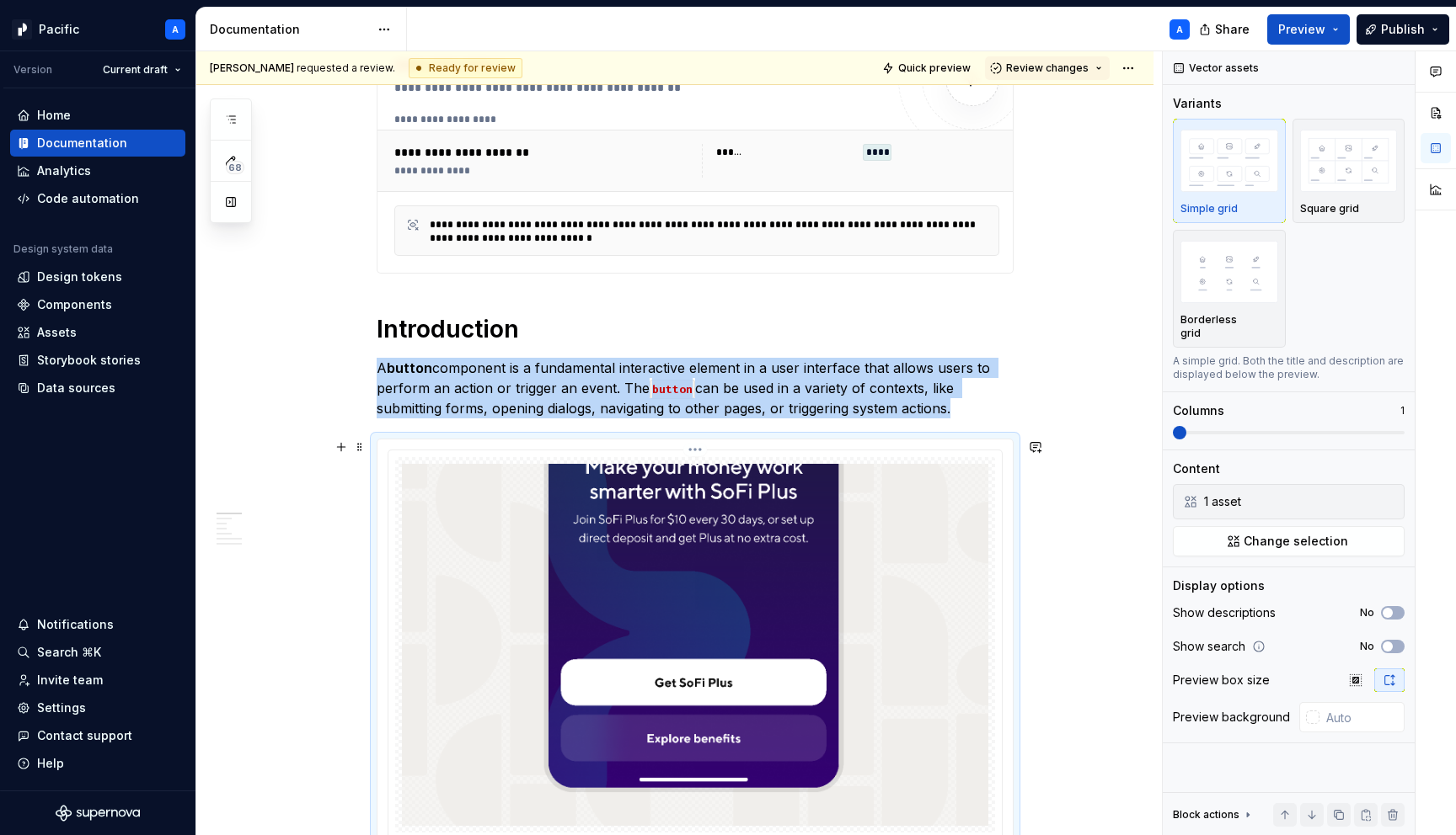
click at [679, 577] on img at bounding box center [694, 645] width 586 height 362
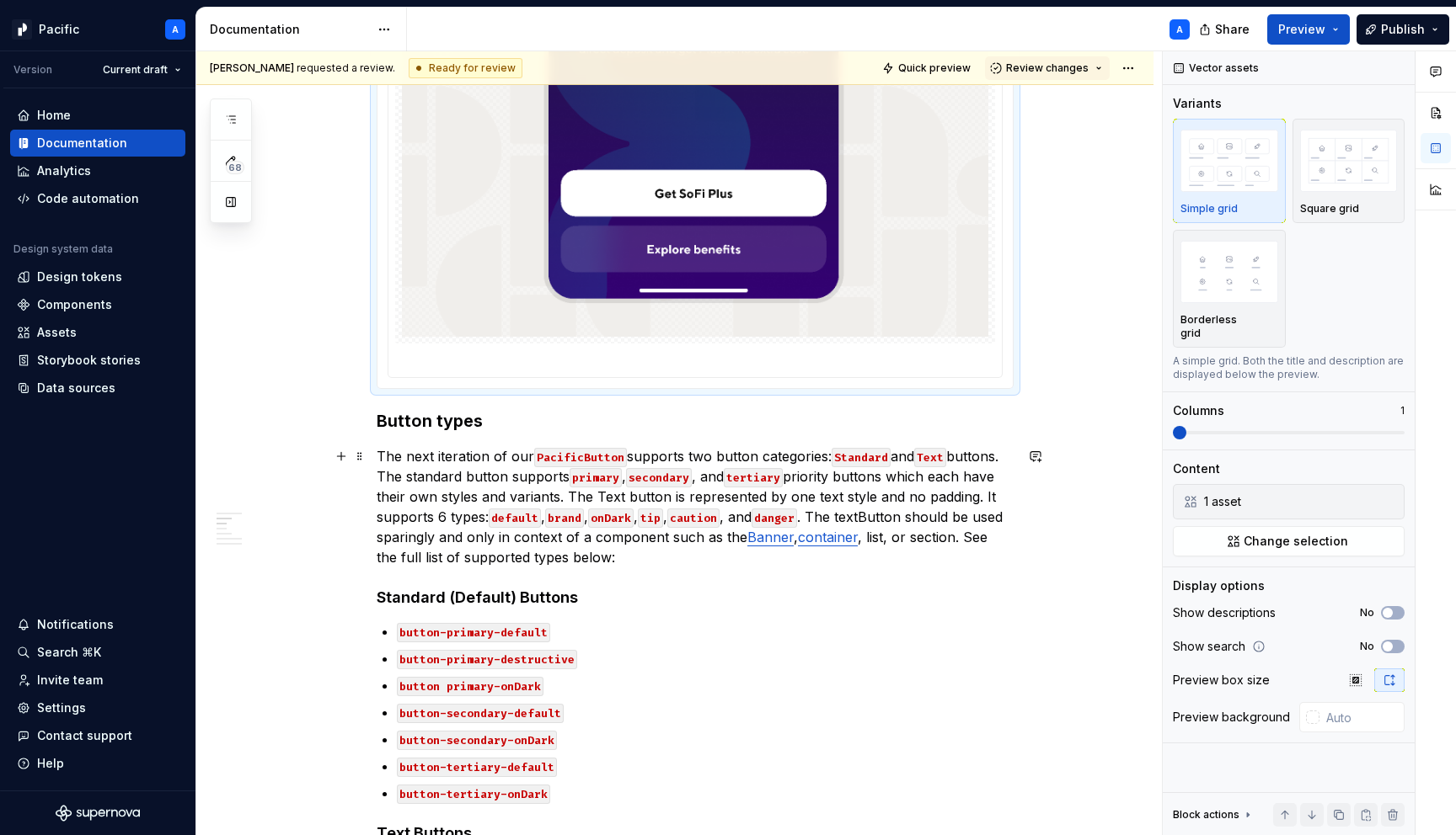
scroll to position [1258, 0]
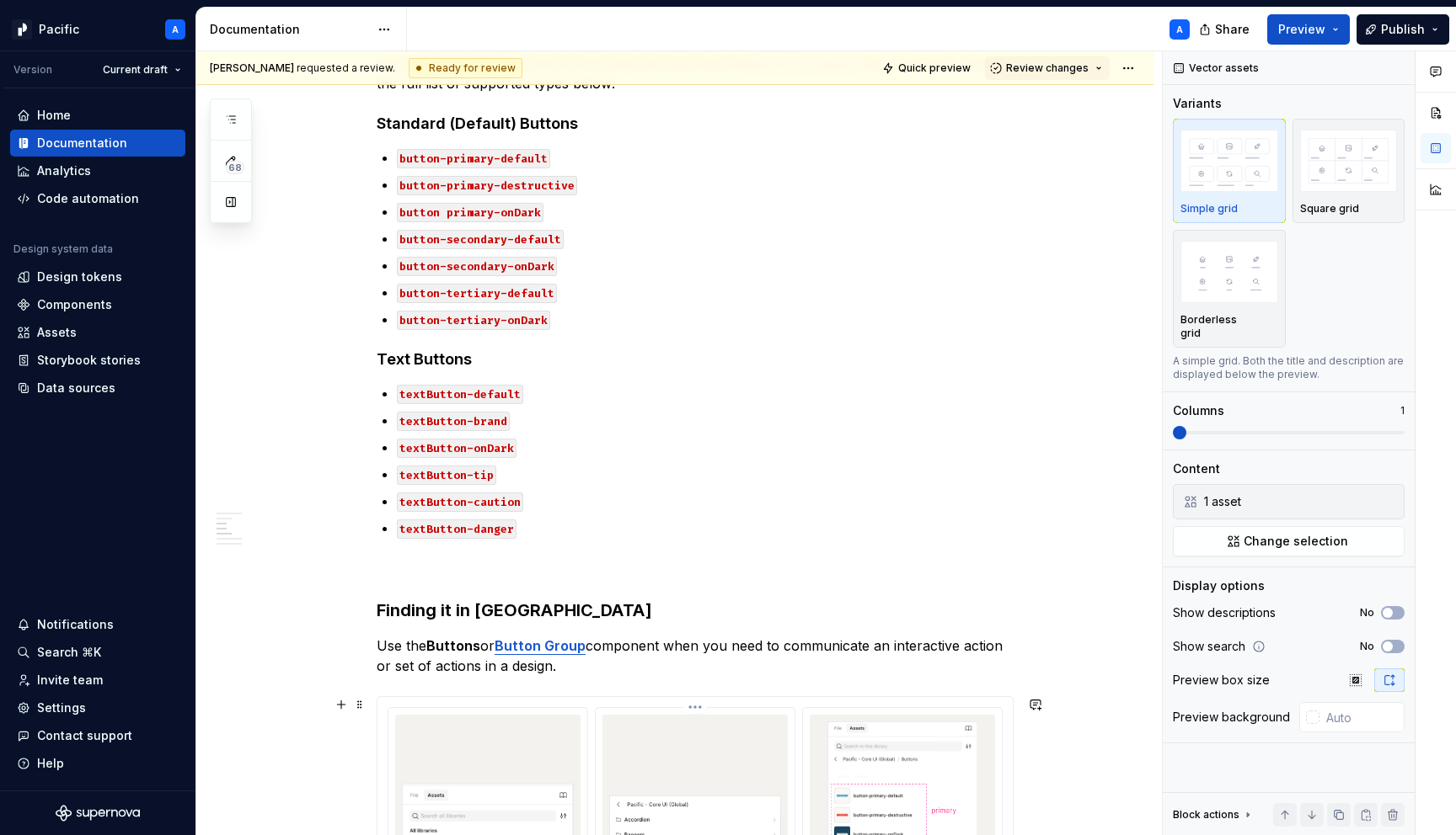
type input "#F4F2EF"
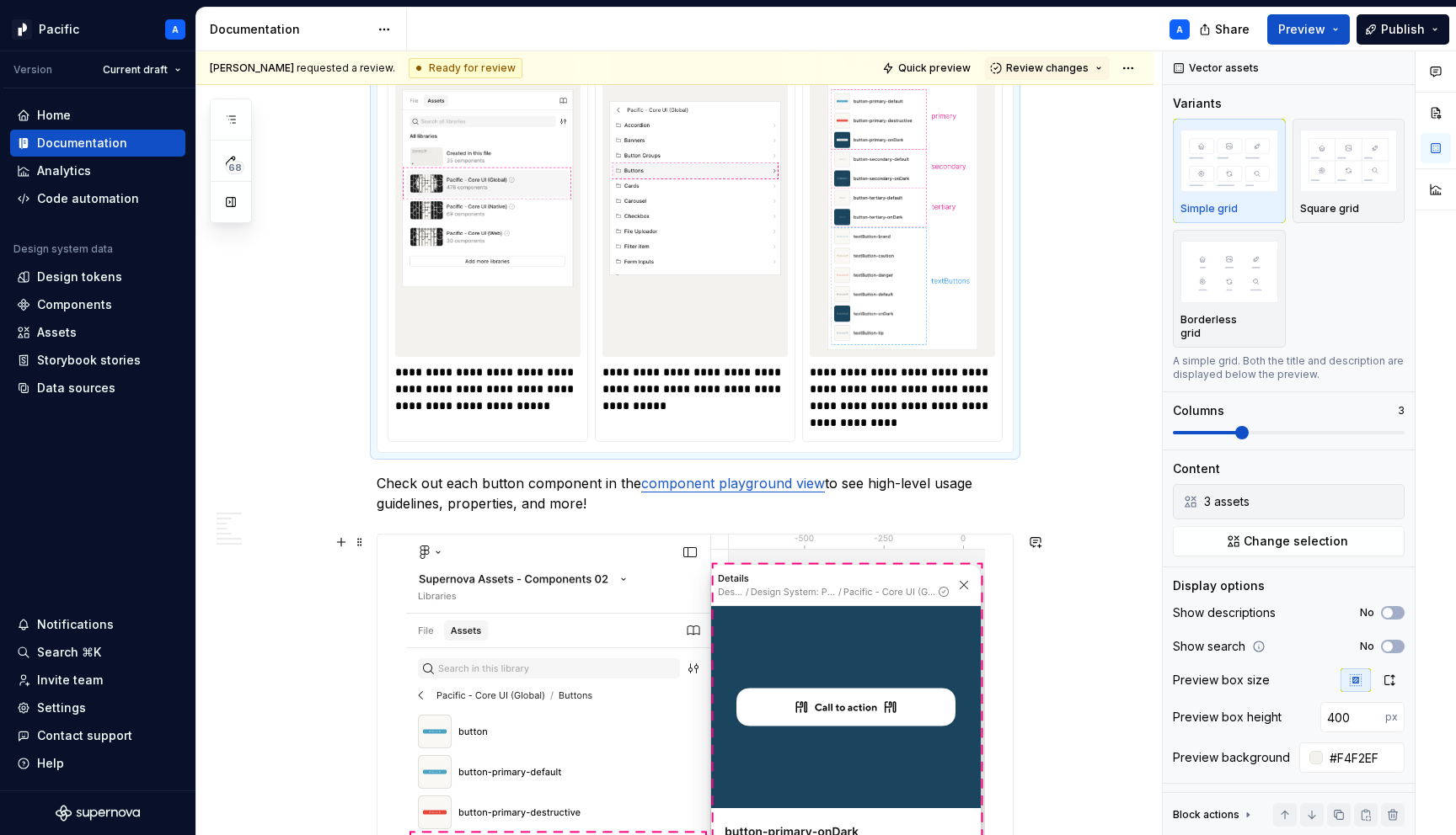
scroll to position [1989, 0]
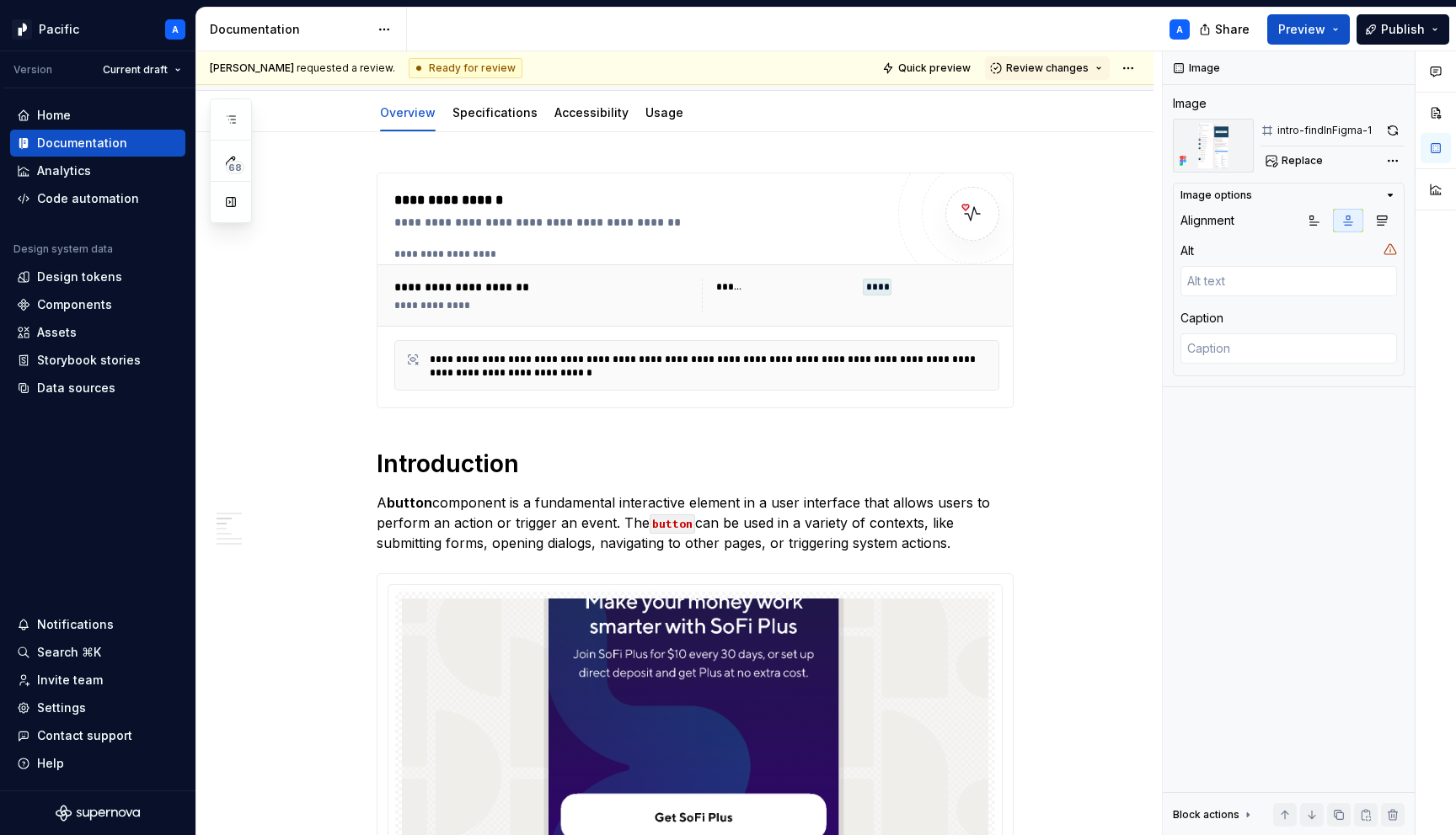
scroll to position [0, 0]
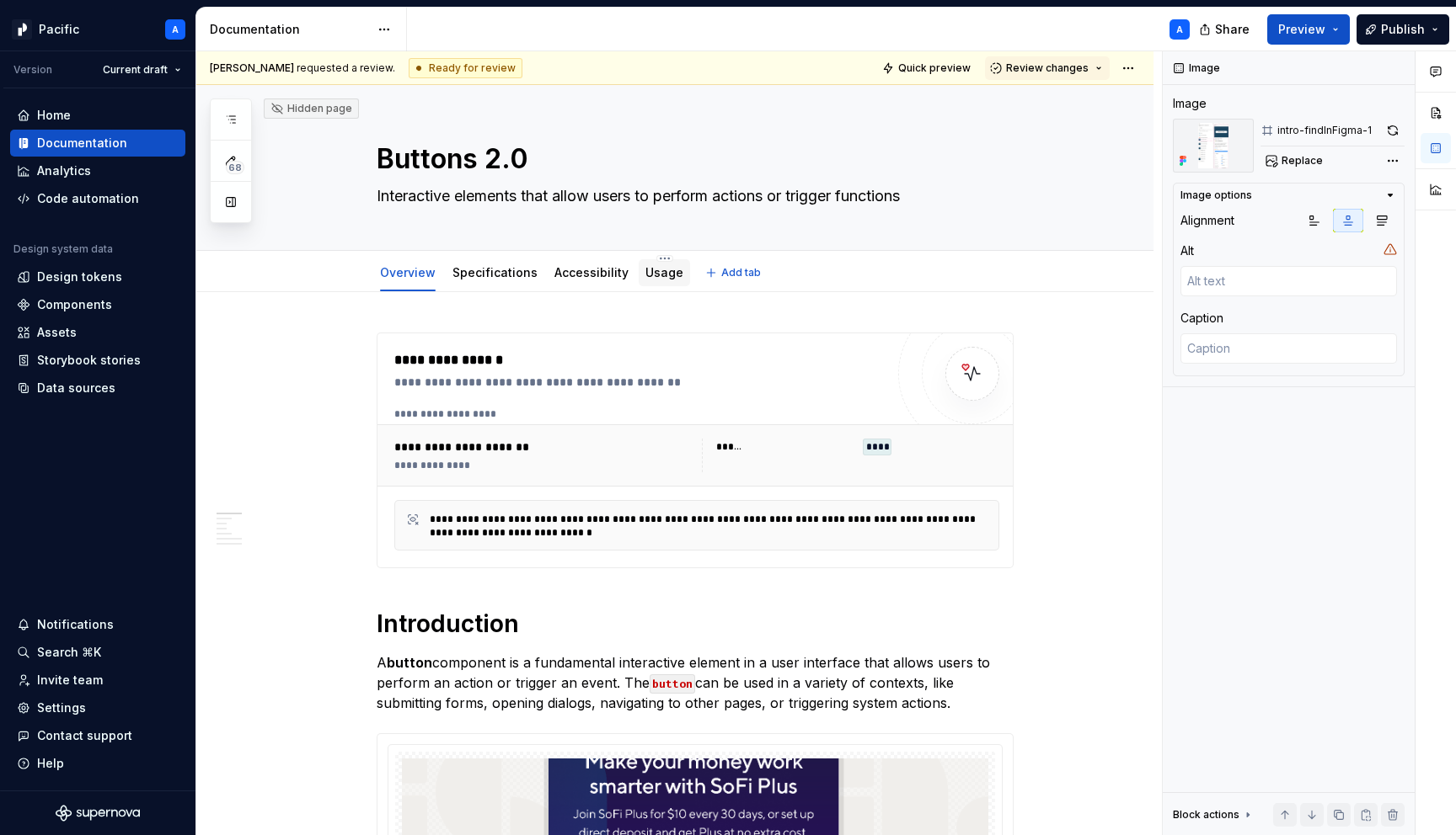
click at [654, 278] on link "Usage" at bounding box center [665, 272] width 38 height 14
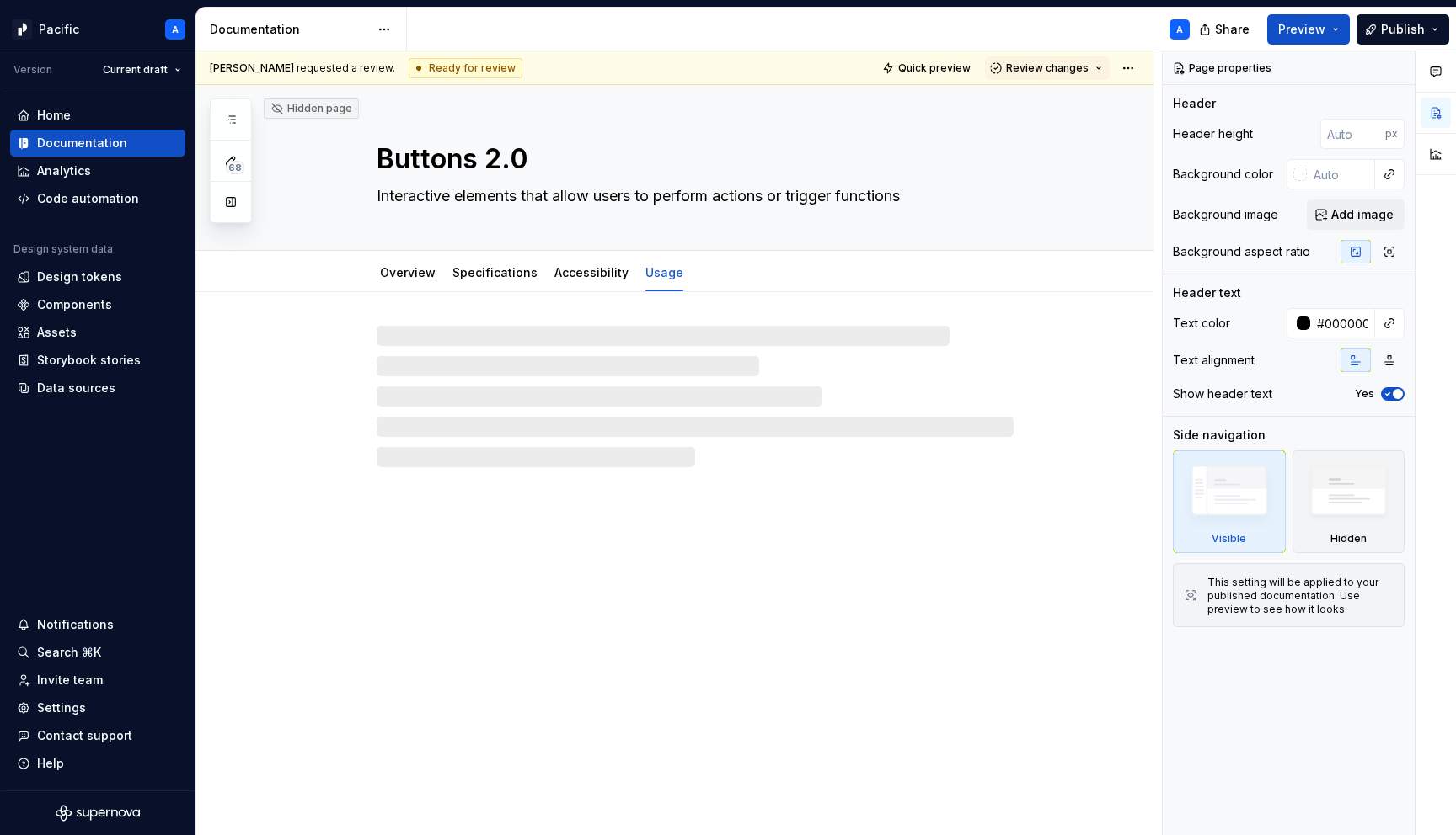
type textarea "*"
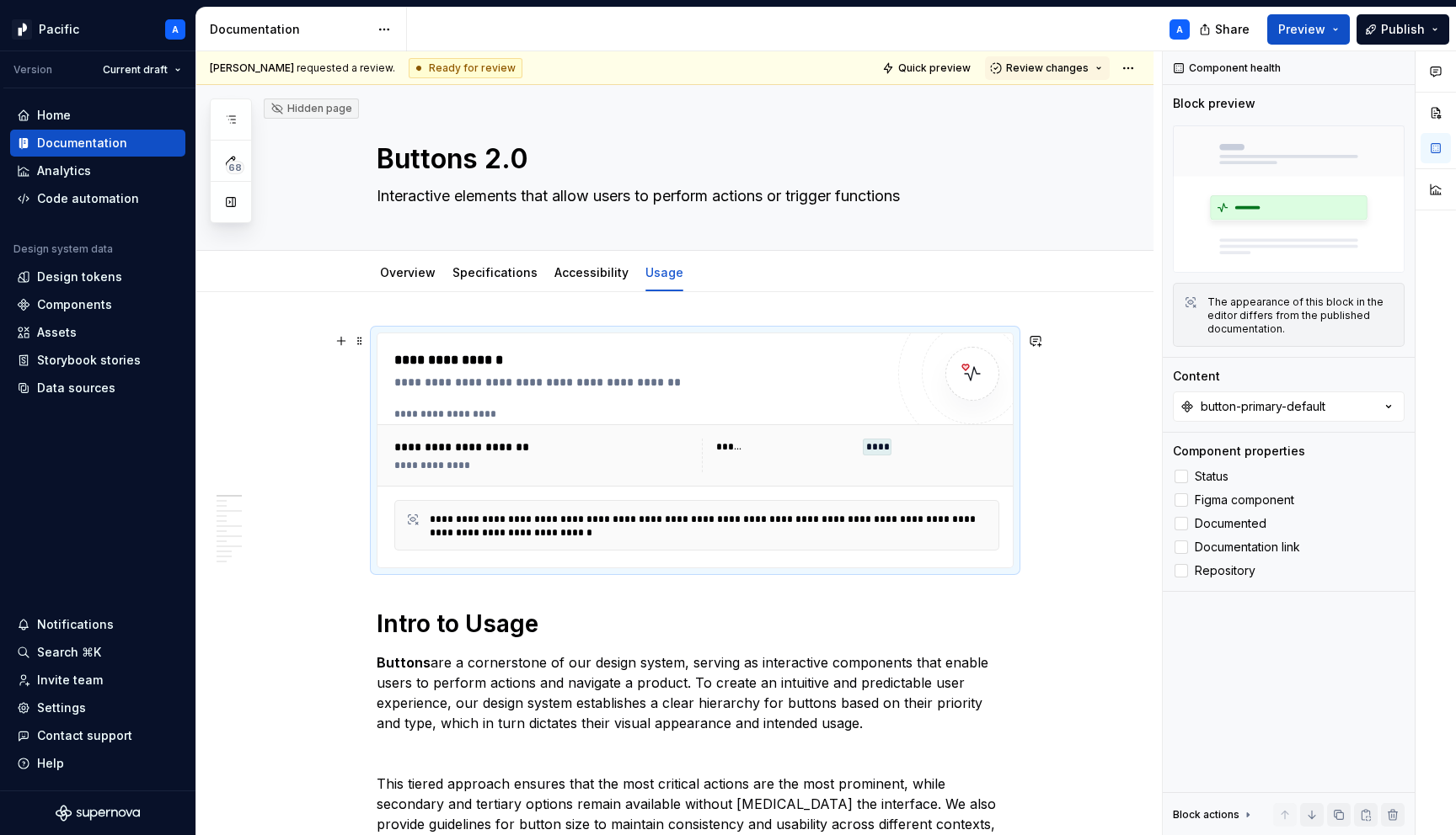
click at [693, 532] on div "**********" at bounding box center [709, 526] width 559 height 27
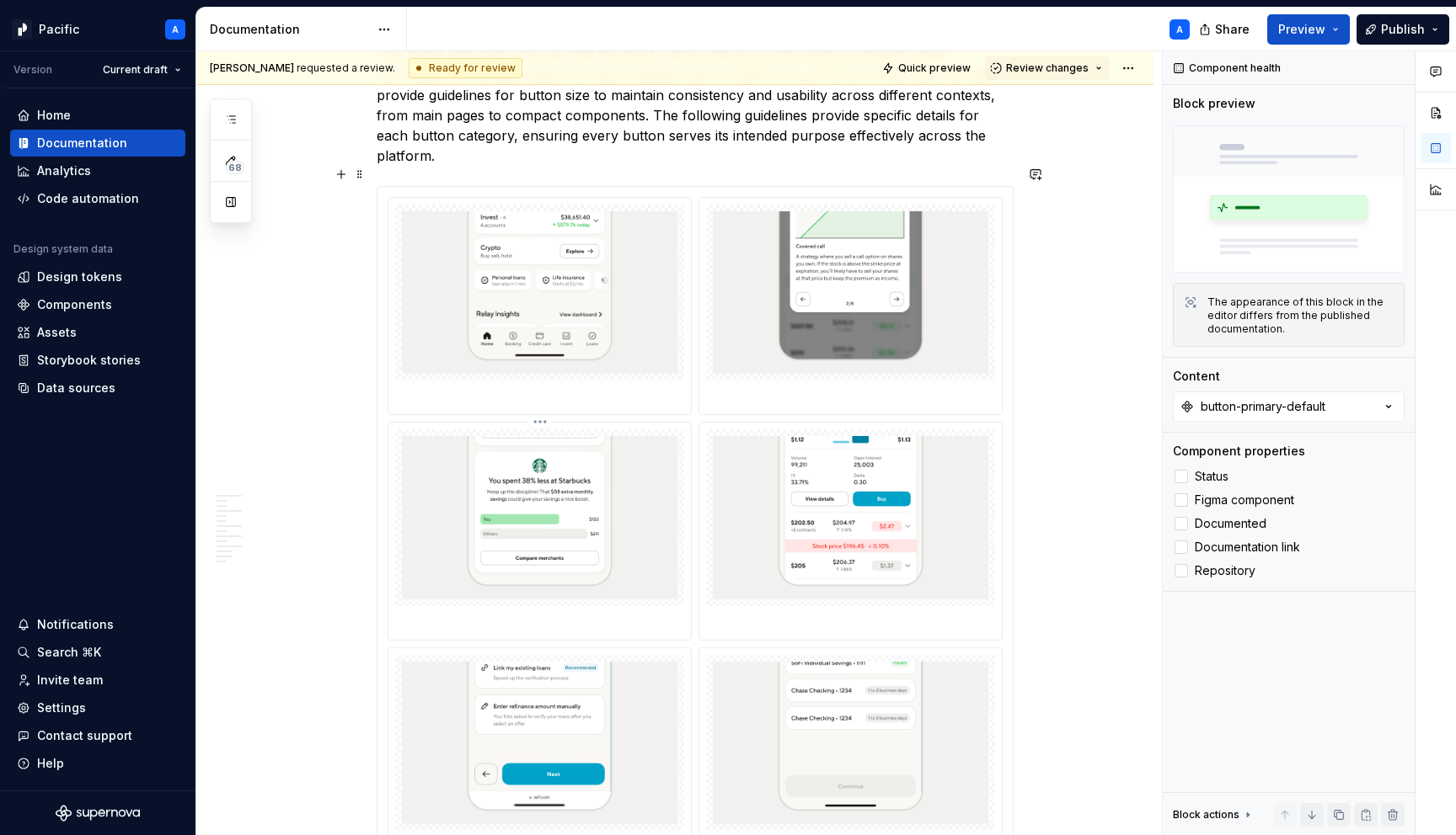
scroll to position [789, 0]
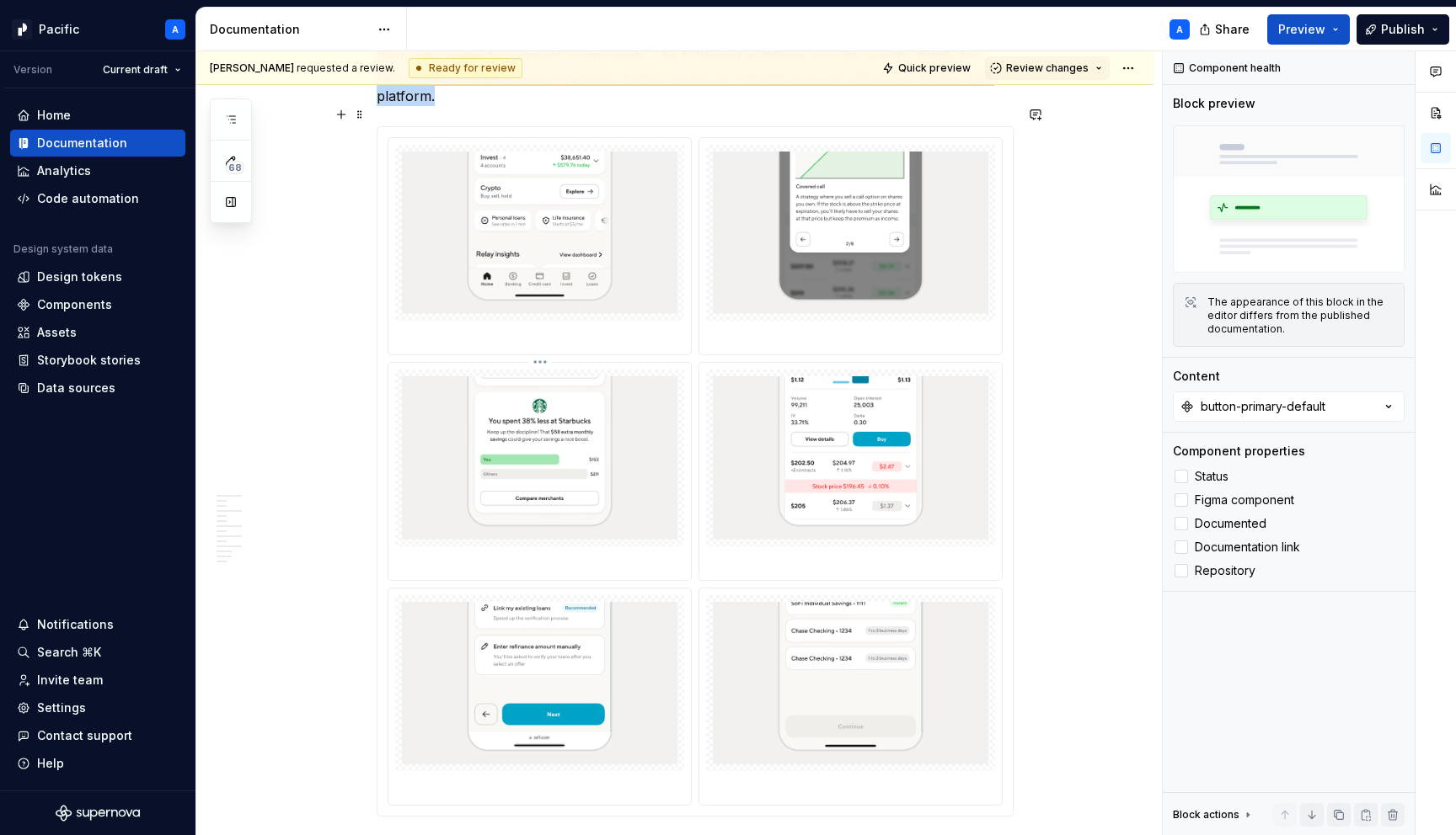
click at [690, 534] on div at bounding box center [539, 471] width 302 height 216
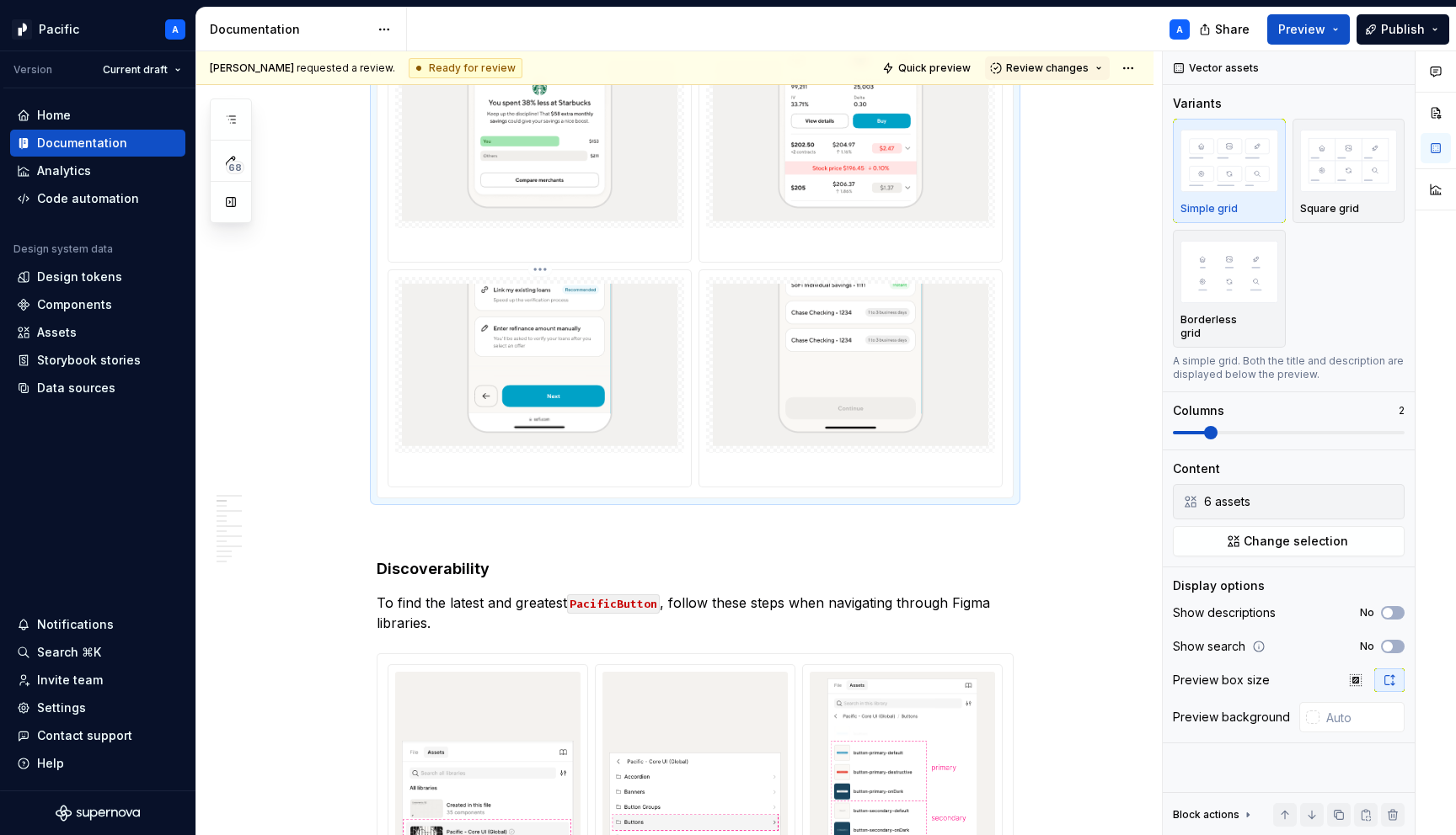
scroll to position [1791, 0]
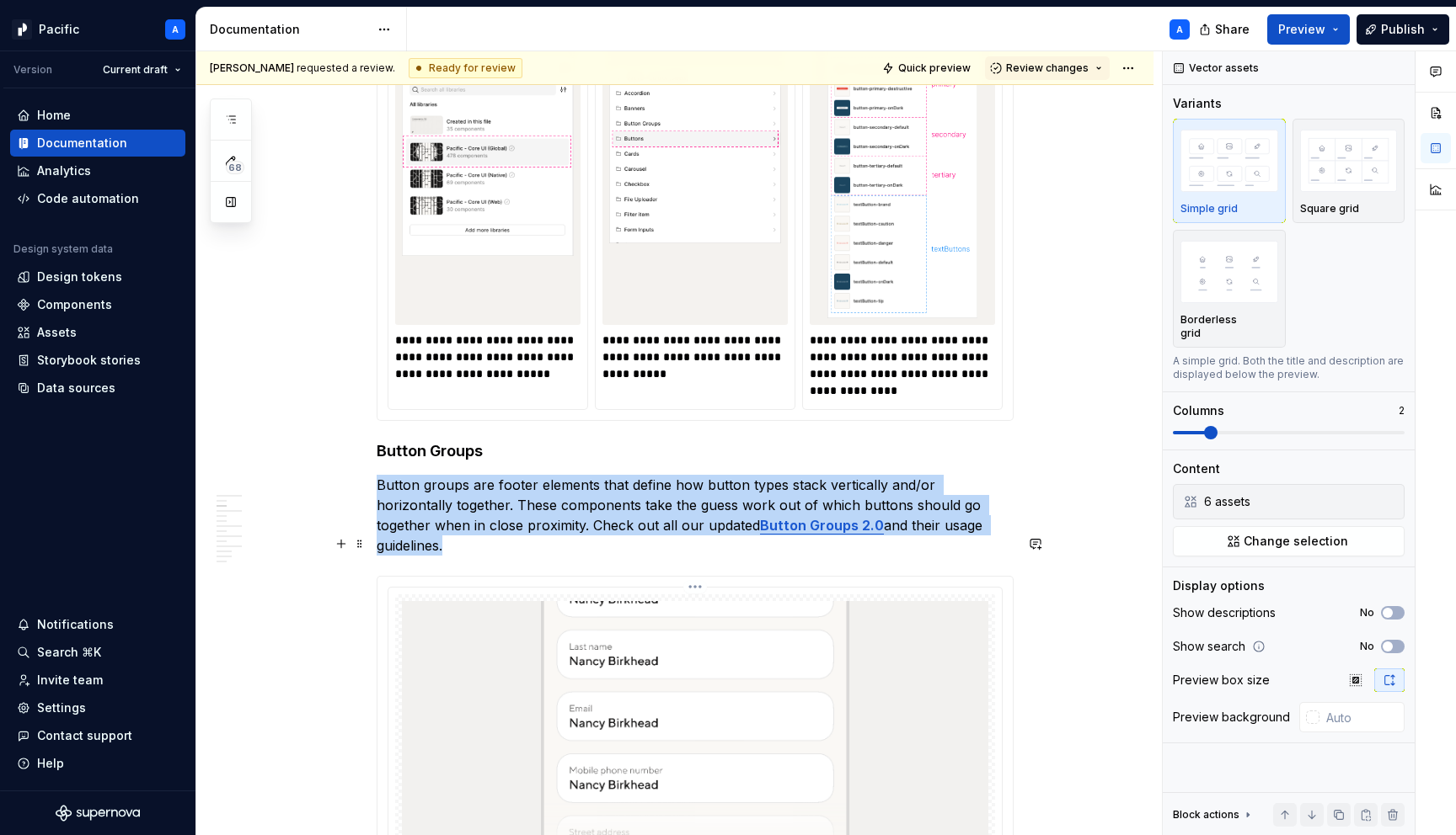
click at [748, 662] on img at bounding box center [694, 815] width 586 height 428
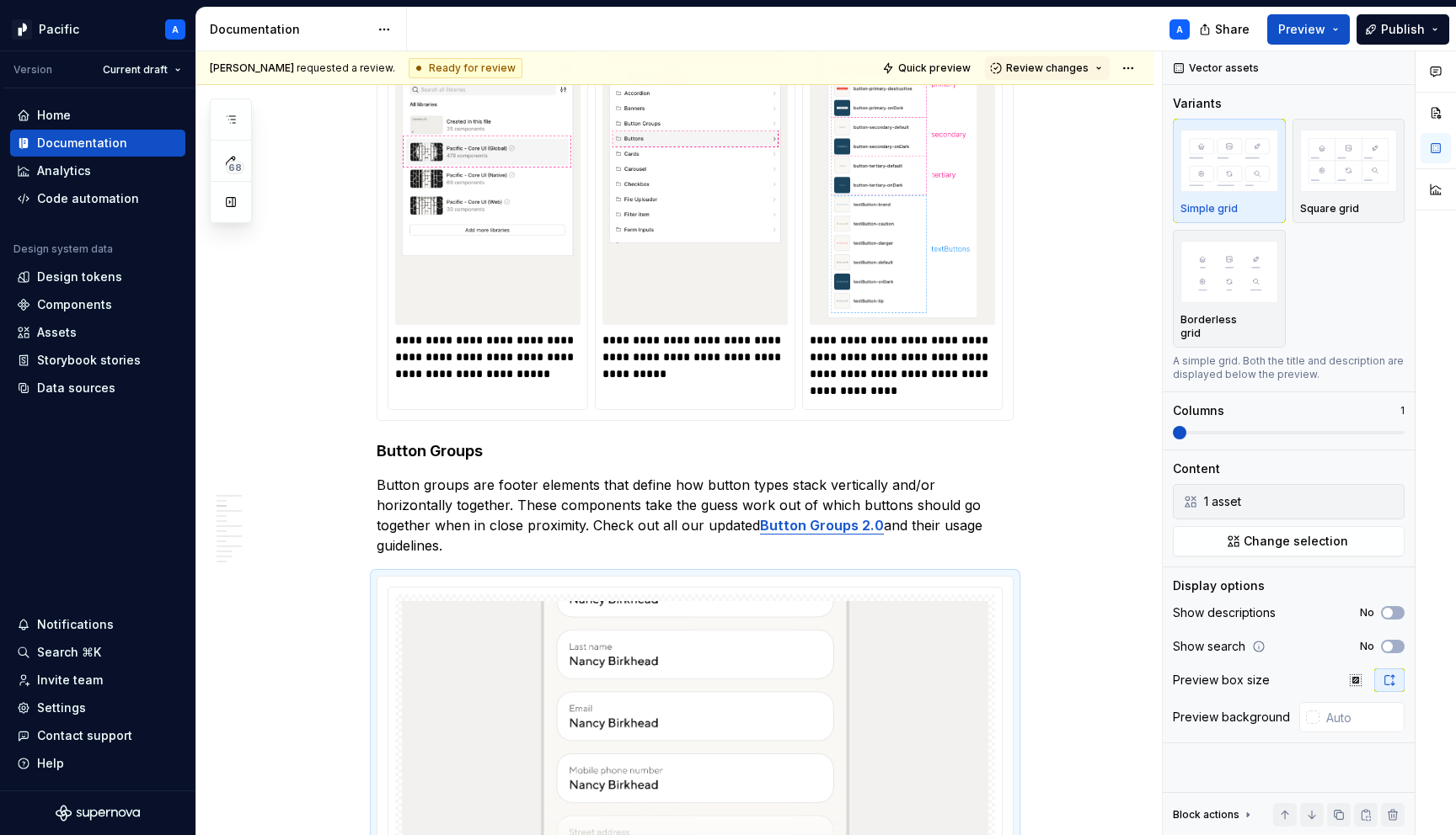
click at [720, 334] on p "**********" at bounding box center [695, 356] width 185 height 51
type input "#F4F2EF"
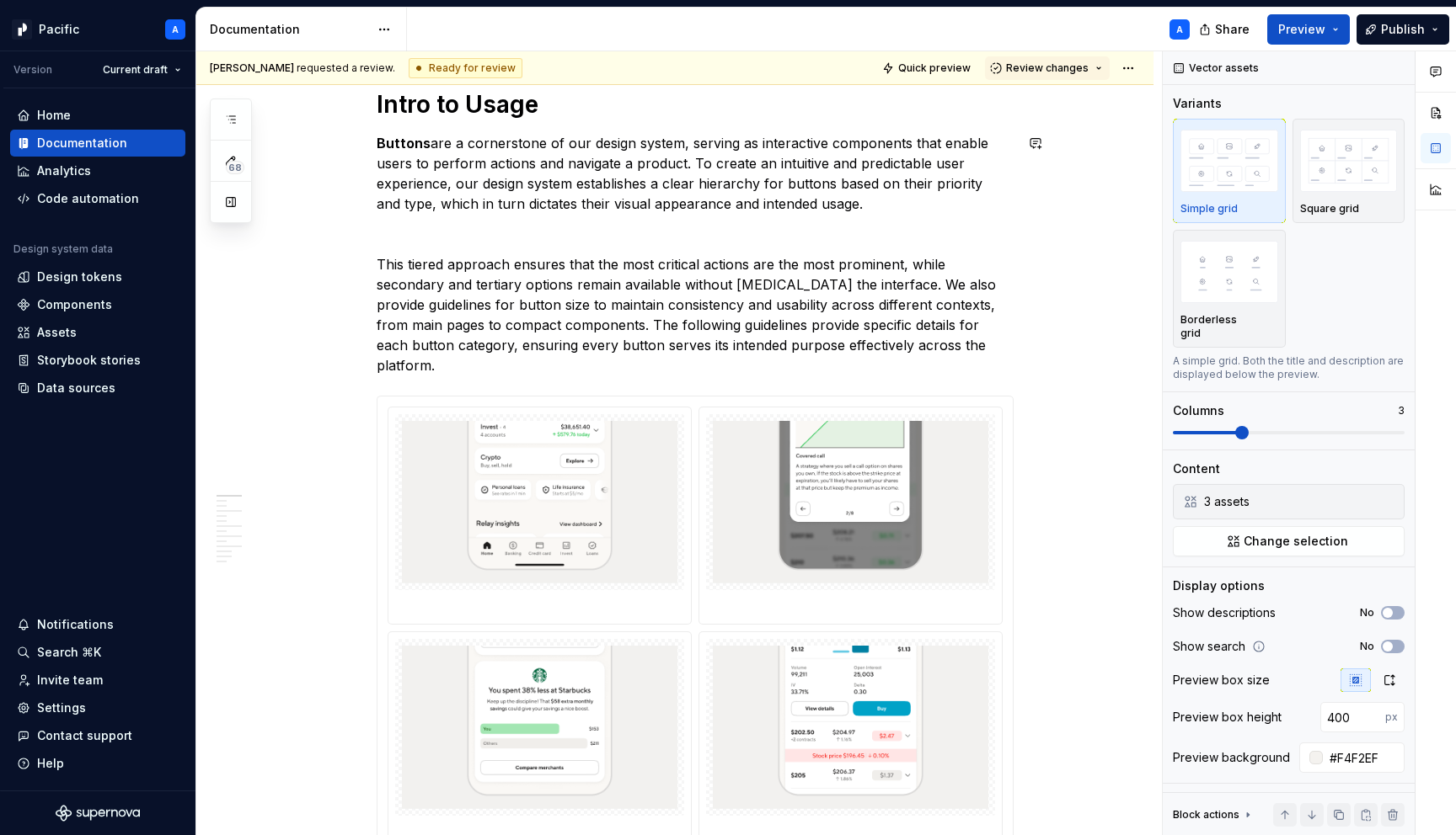
scroll to position [0, 0]
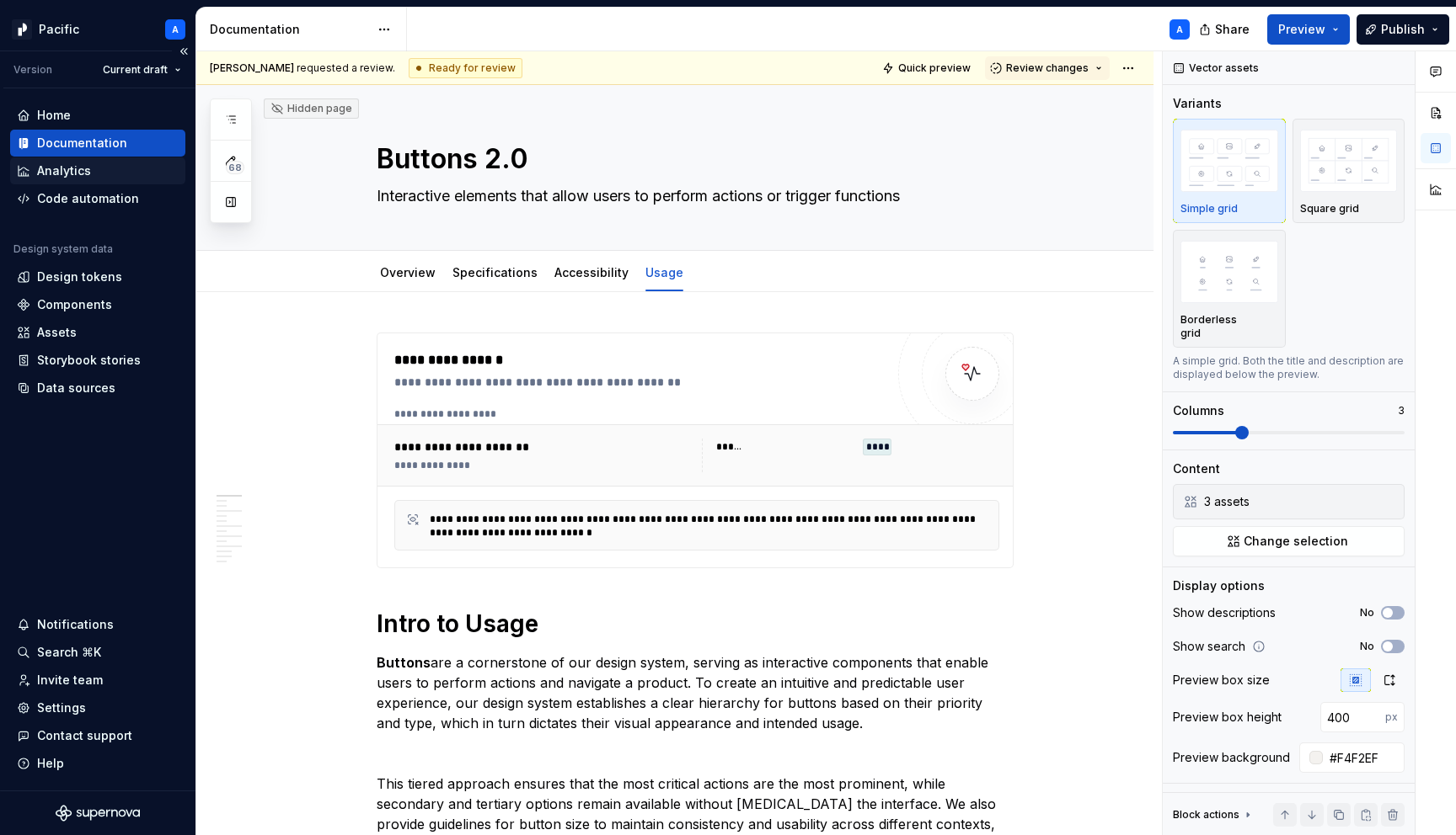
type textarea "*"
click at [81, 114] on div "Home" at bounding box center [98, 115] width 162 height 17
